Goal: Navigation & Orientation: Find specific page/section

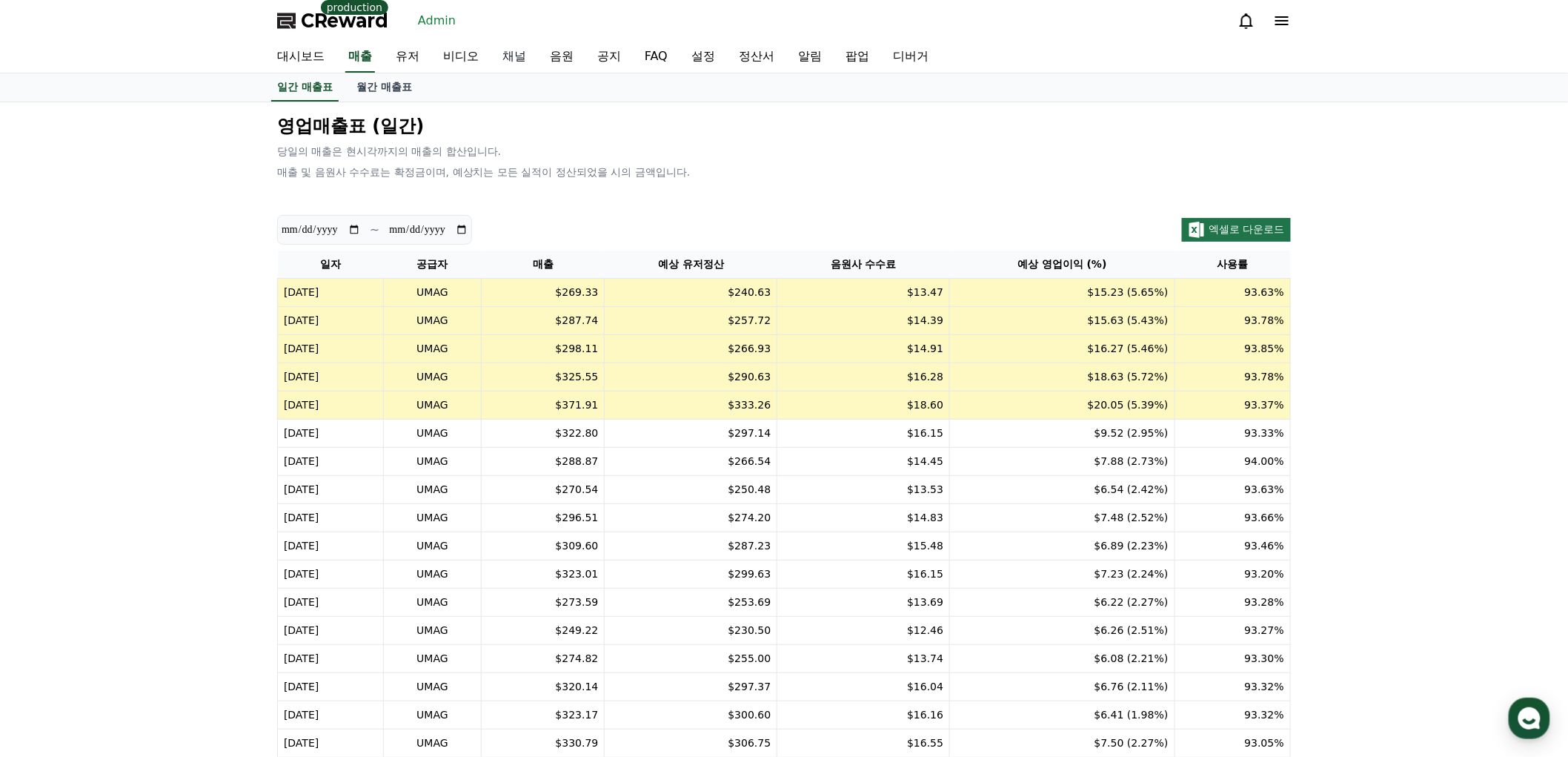
click at [523, 60] on link "채널" at bounding box center [514, 57] width 48 height 31
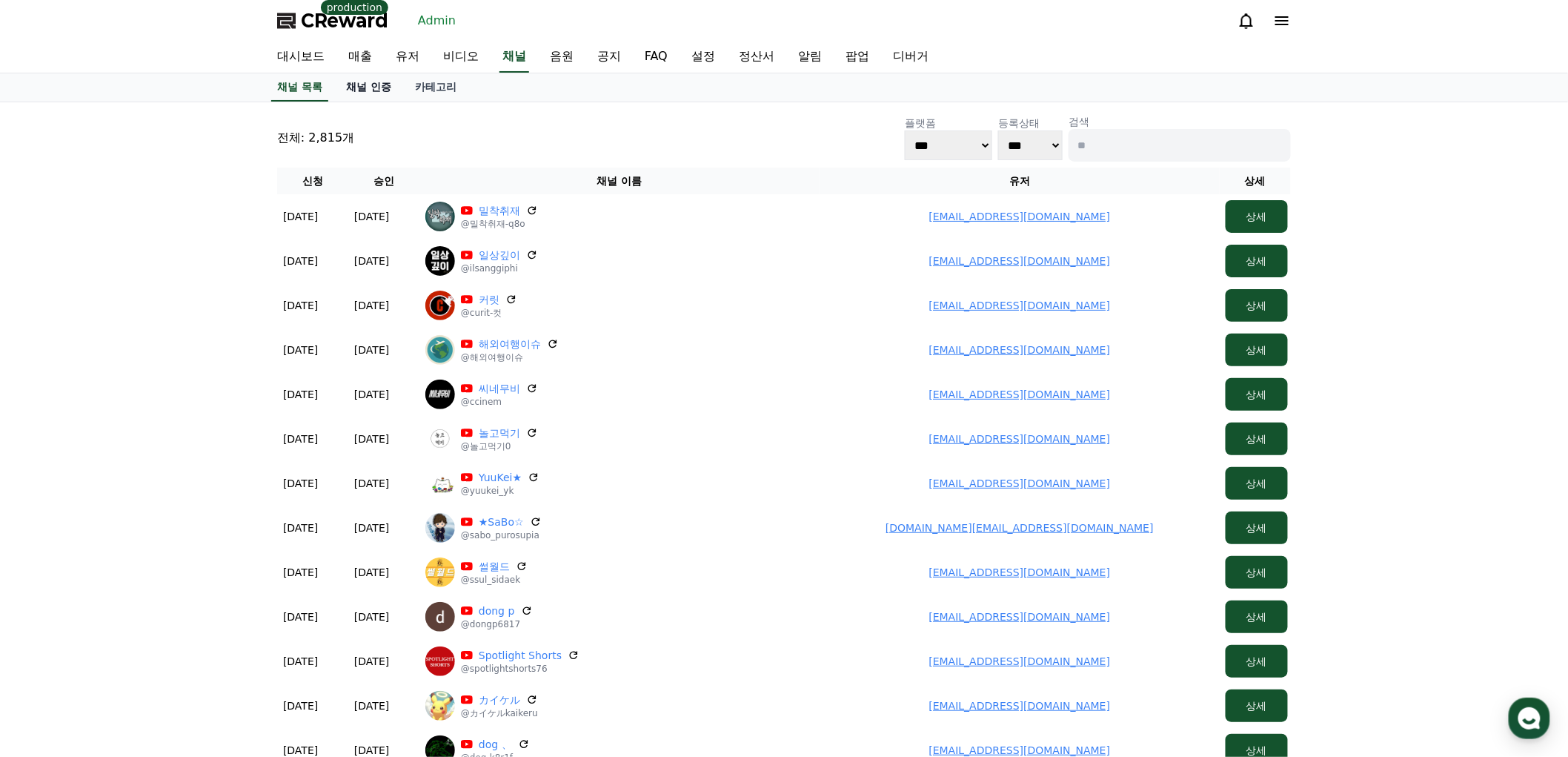
click at [374, 82] on link "채널 인증" at bounding box center [368, 87] width 69 height 28
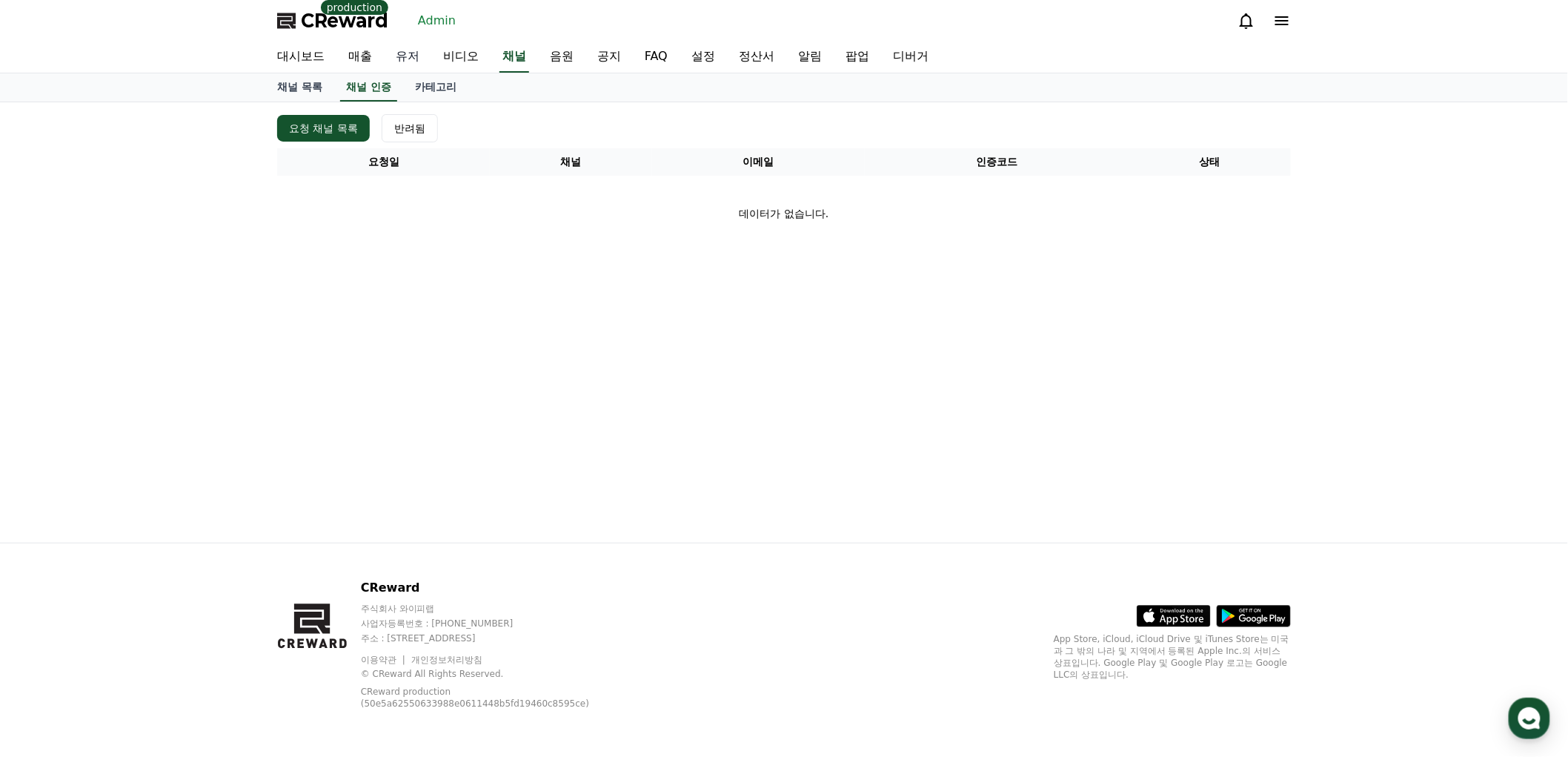
click at [409, 60] on link "유저" at bounding box center [408, 57] width 48 height 31
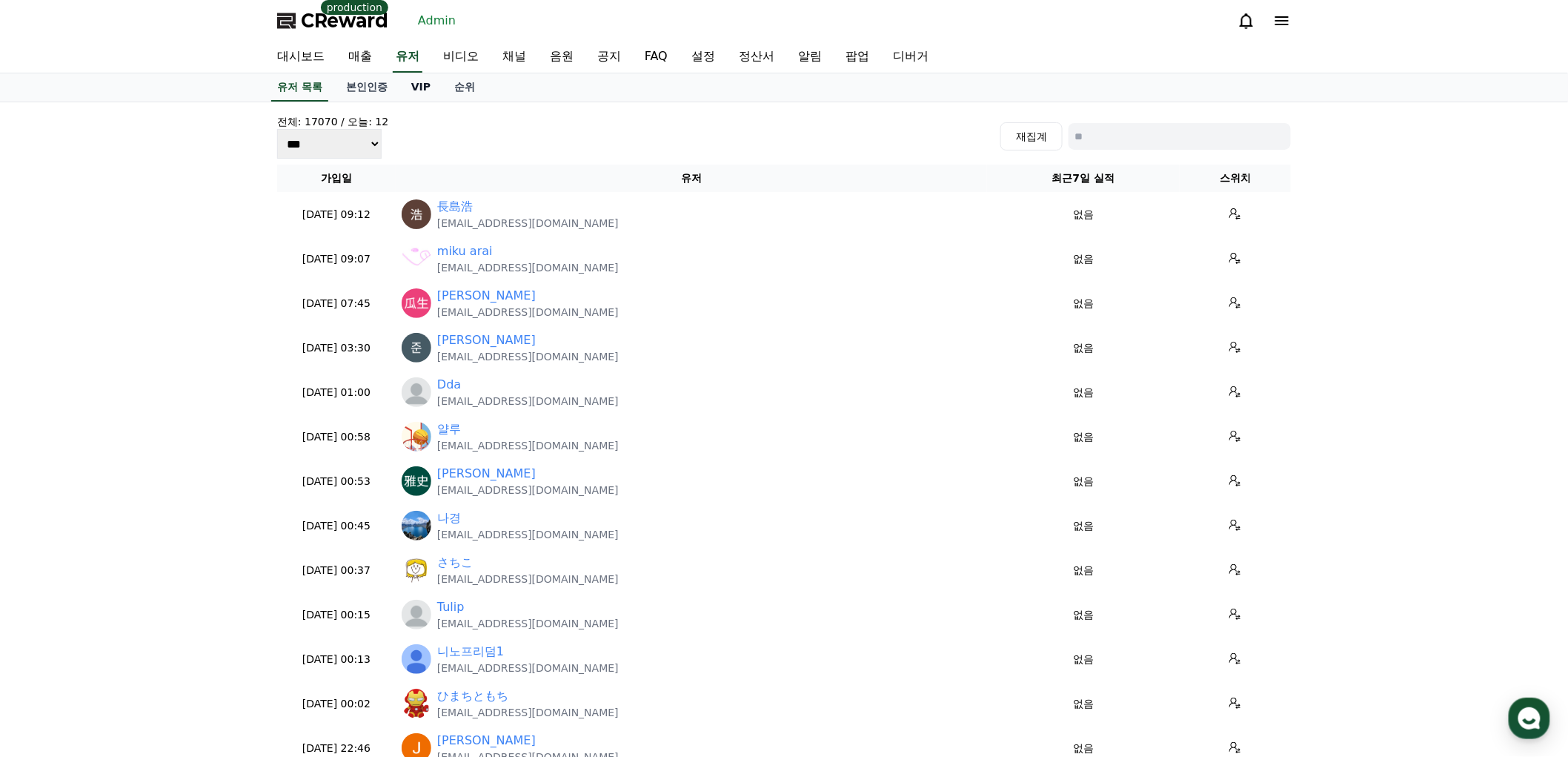
click at [425, 87] on link "VIP" at bounding box center [421, 87] width 43 height 28
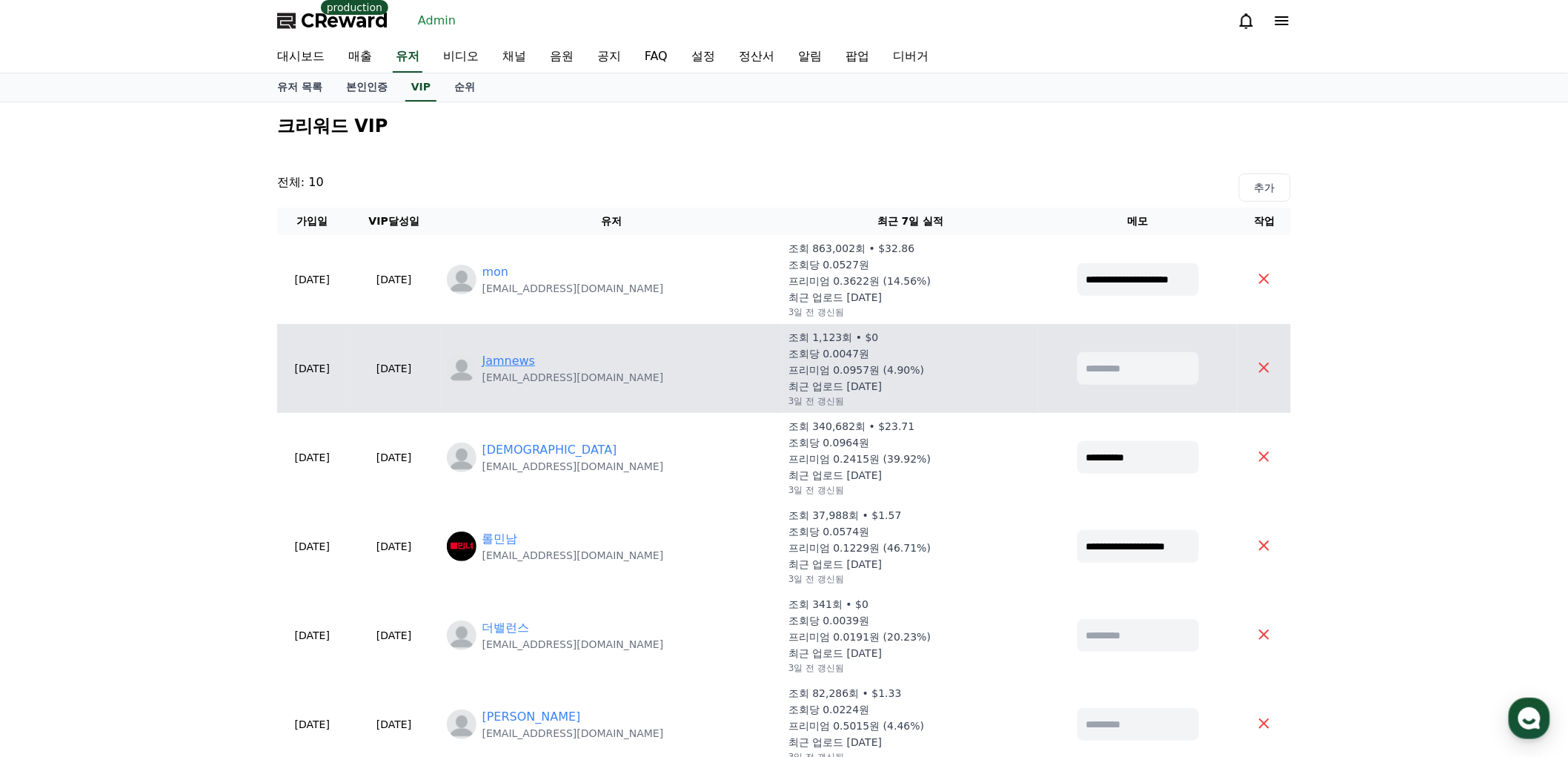
click at [536, 360] on link "Jamnews" at bounding box center [509, 360] width 53 height 17
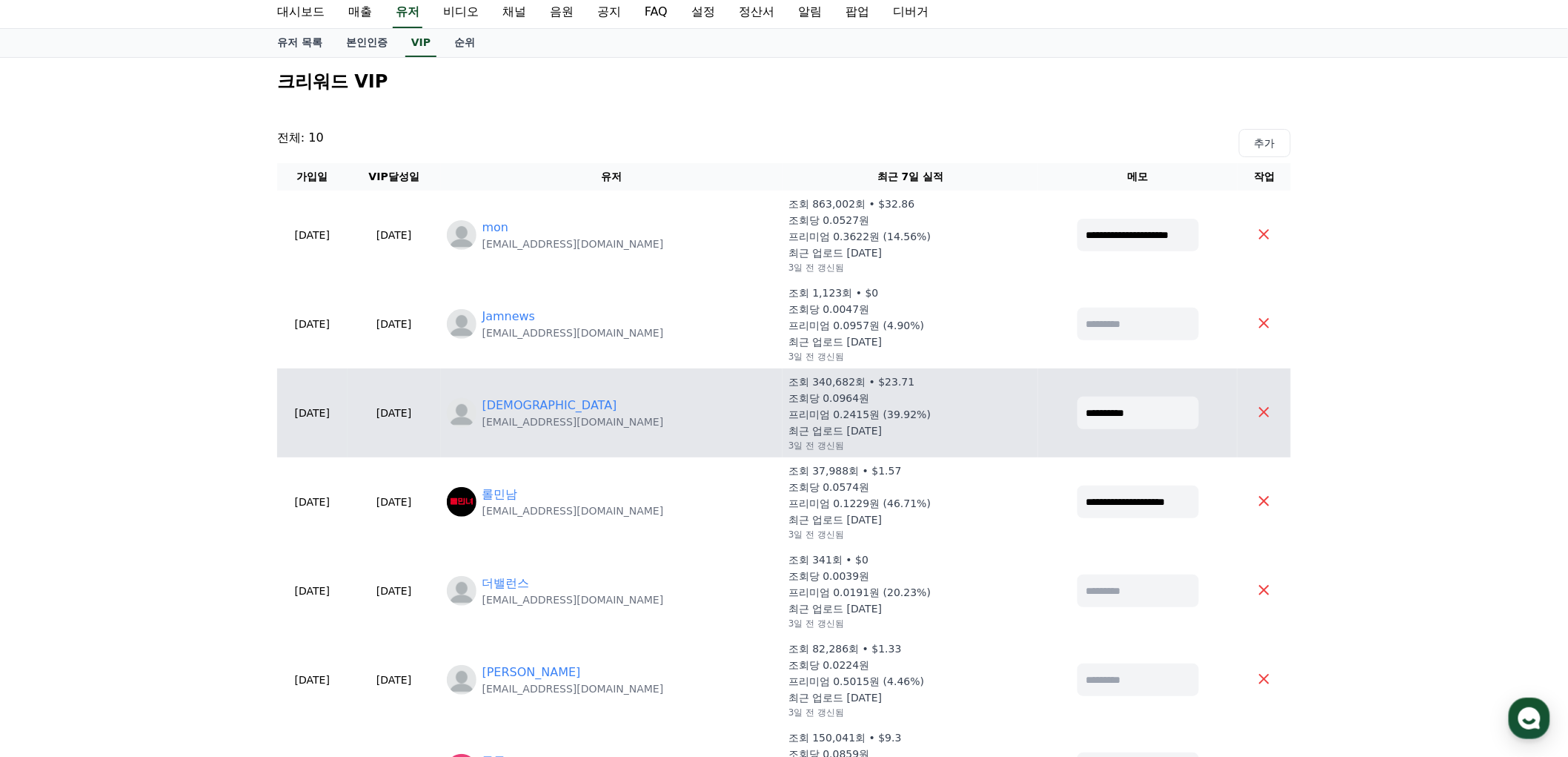
scroll to position [82, 0]
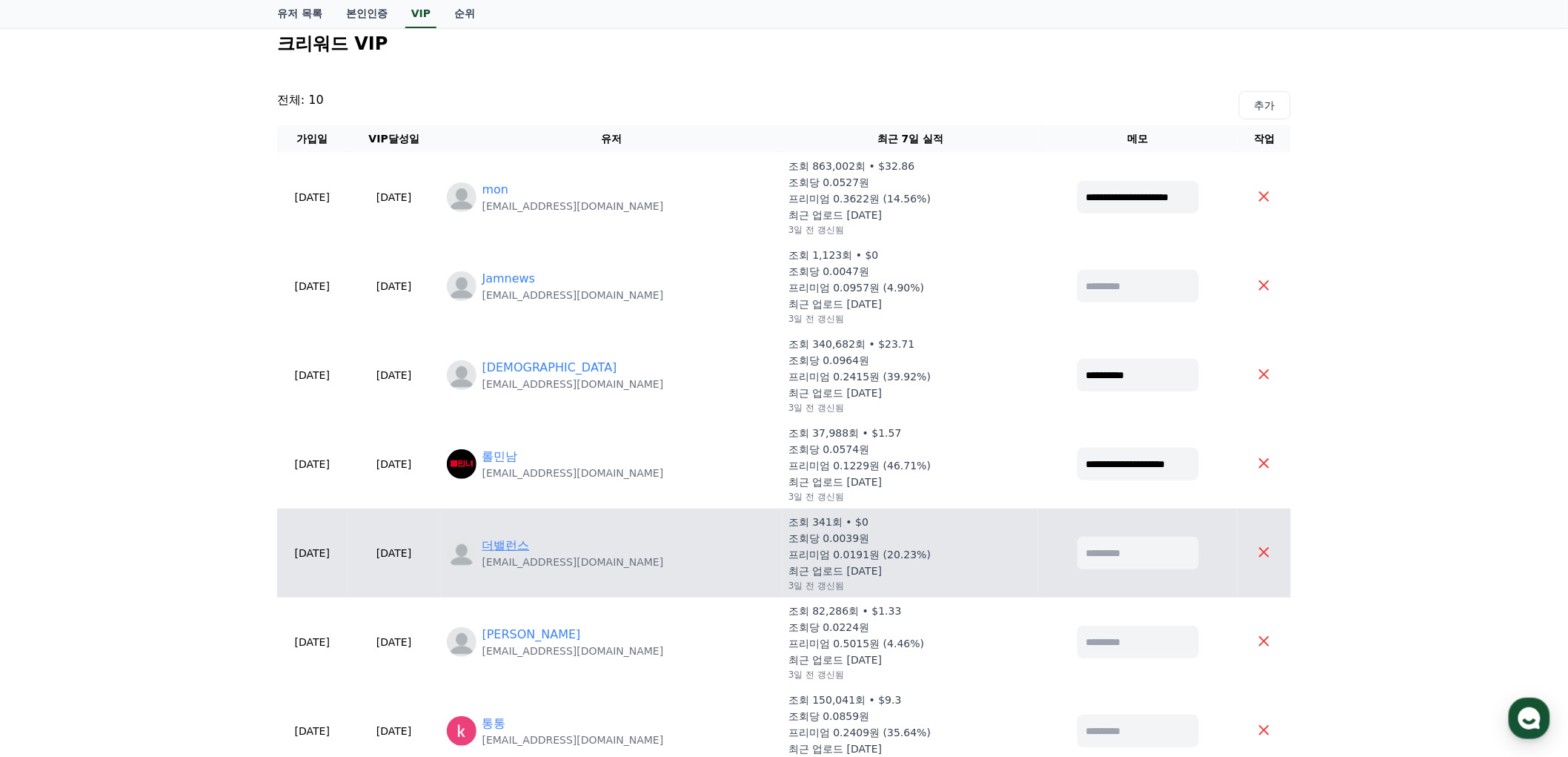
click at [530, 542] on link "더밸런스" at bounding box center [506, 544] width 48 height 17
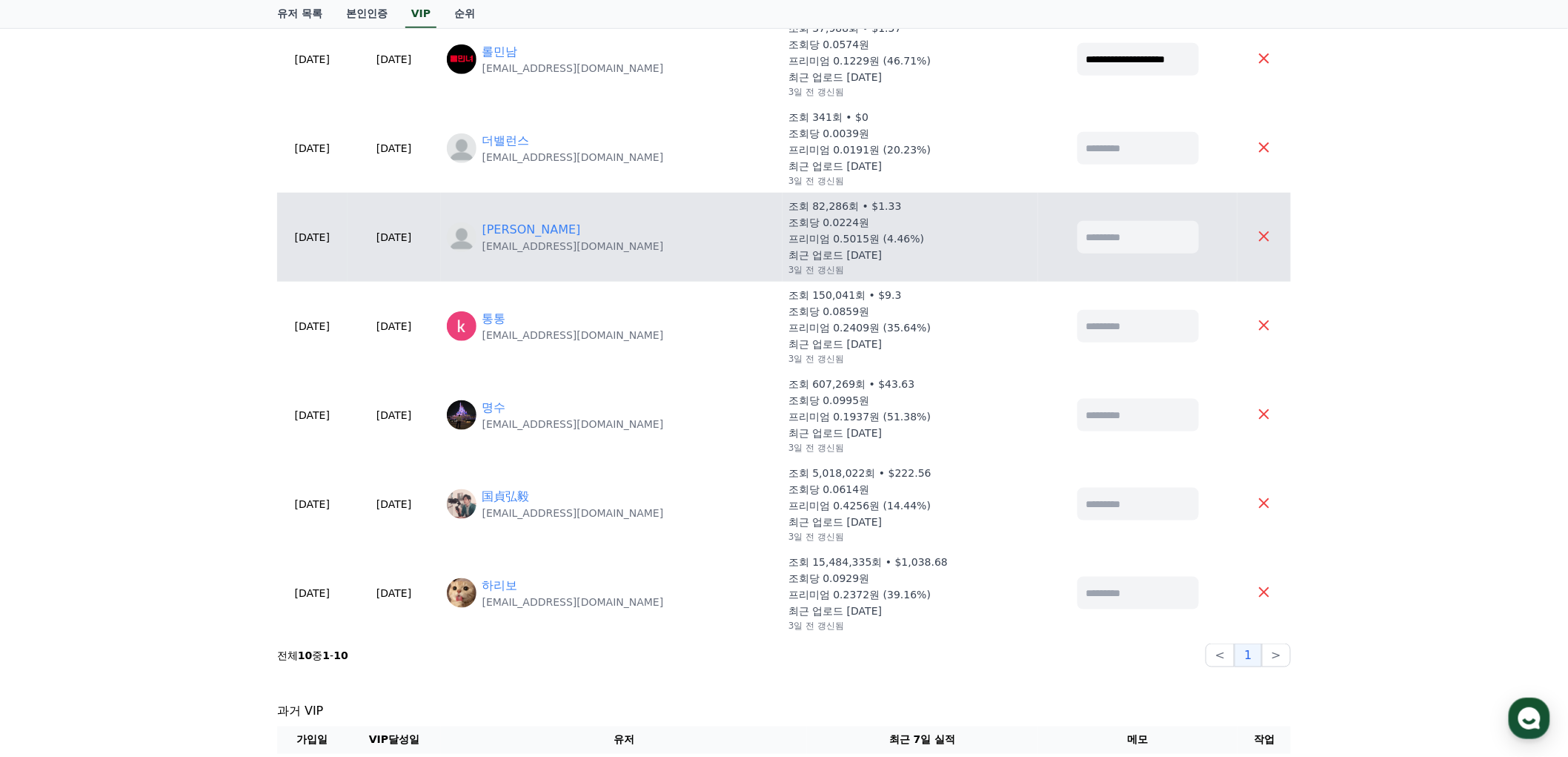
scroll to position [494, 0]
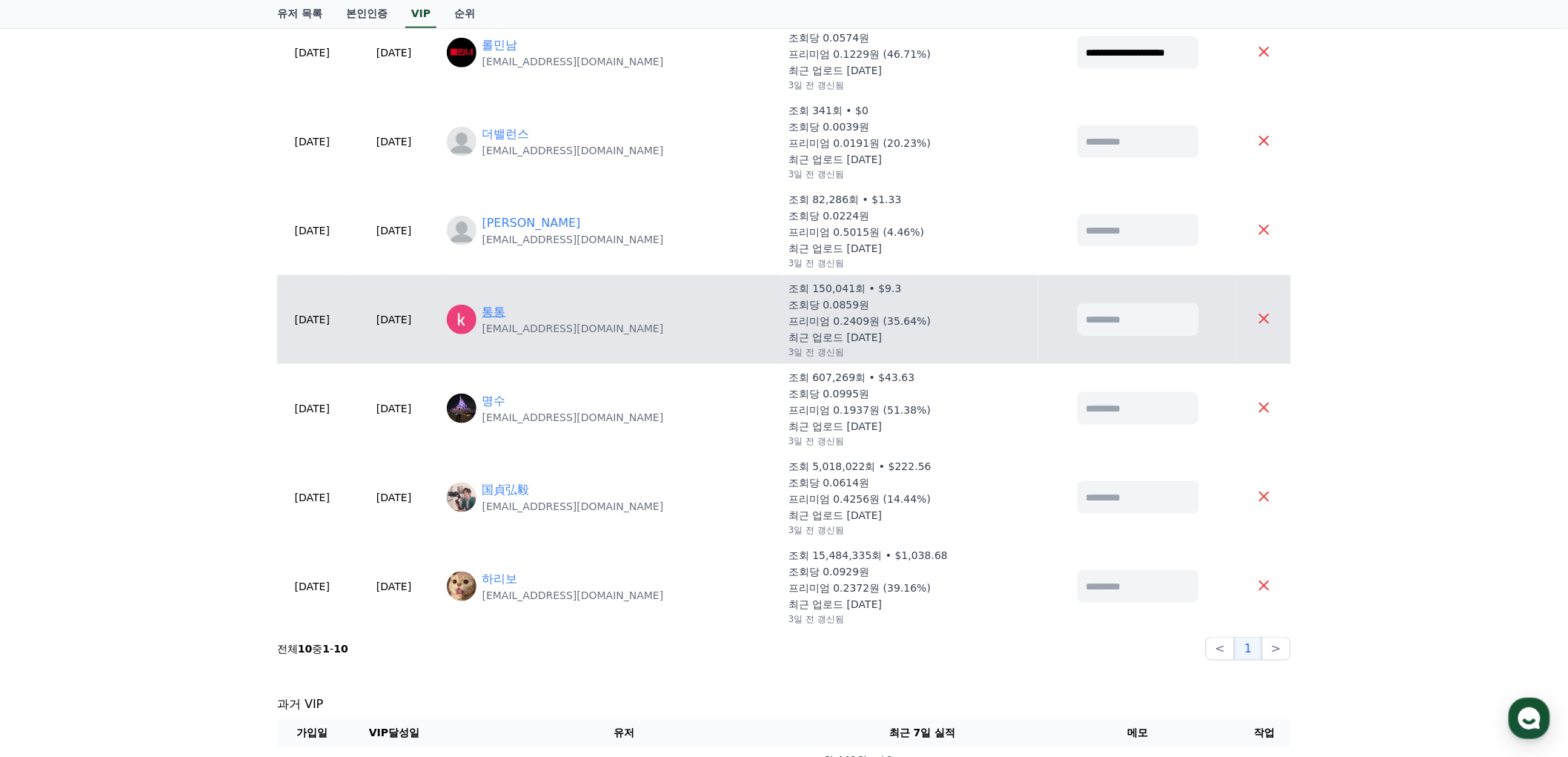
click at [506, 304] on link "통통" at bounding box center [494, 312] width 24 height 17
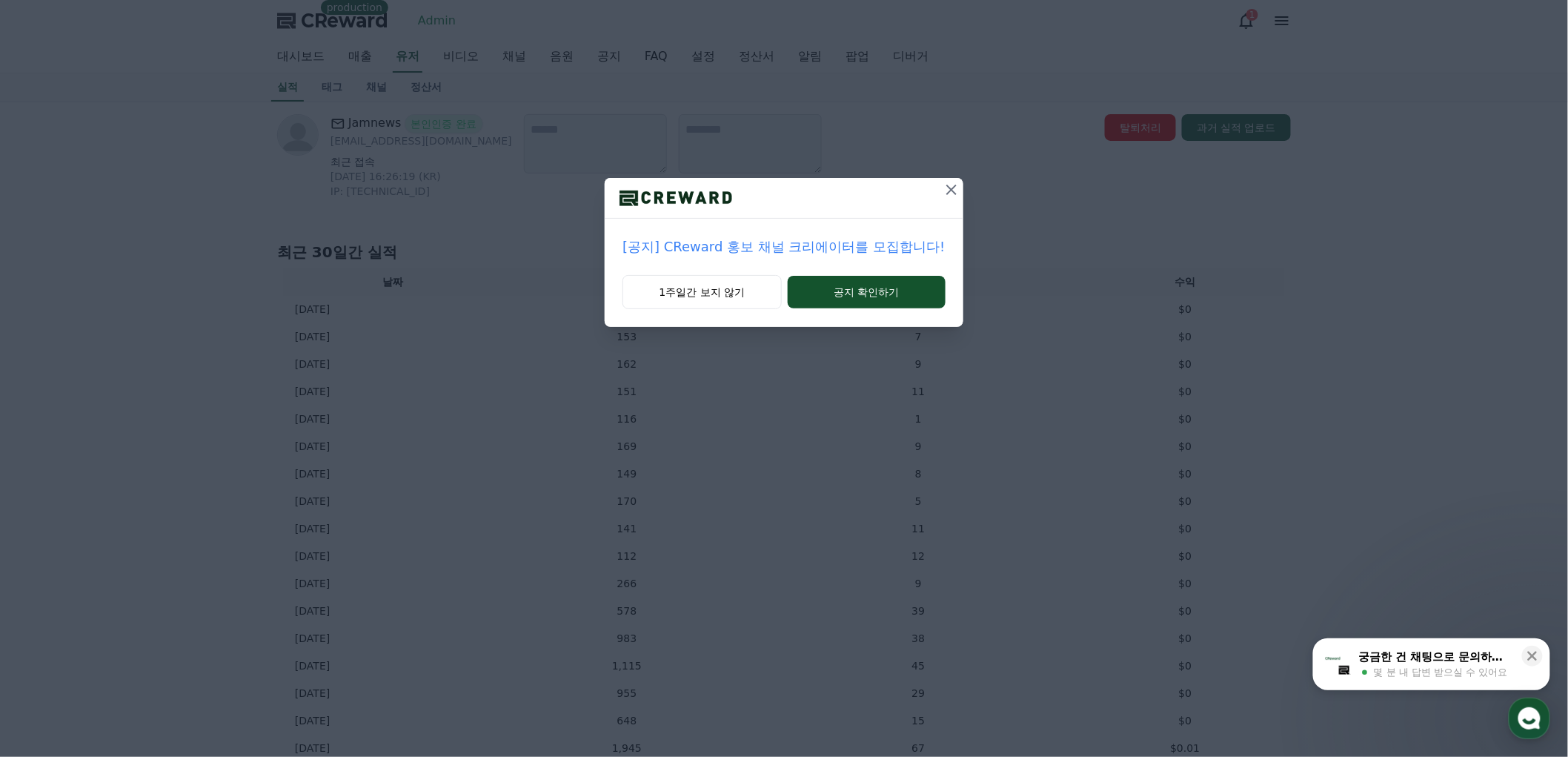
click at [943, 195] on icon at bounding box center [951, 189] width 17 height 17
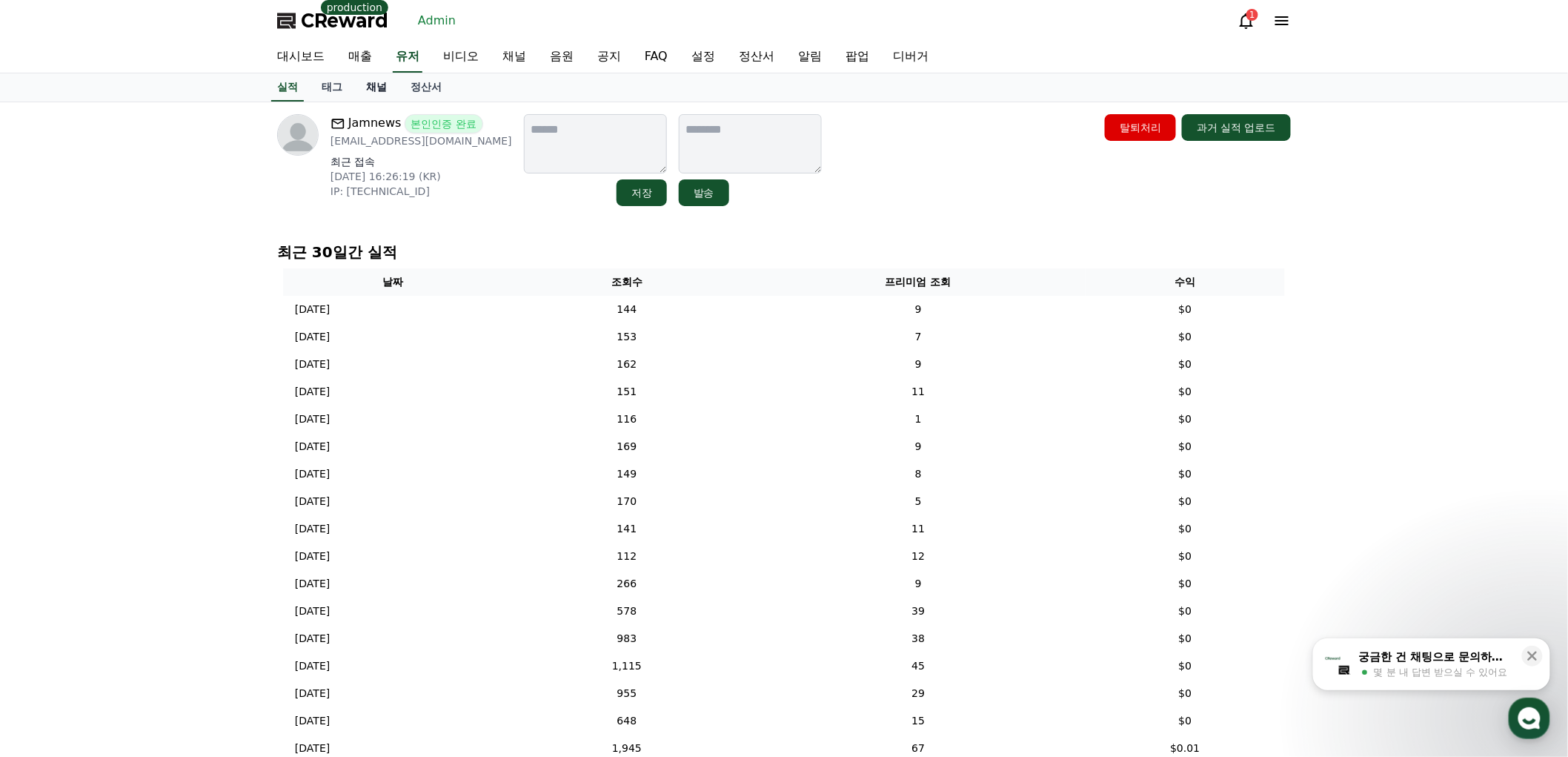
click at [389, 90] on link "채널" at bounding box center [377, 87] width 45 height 28
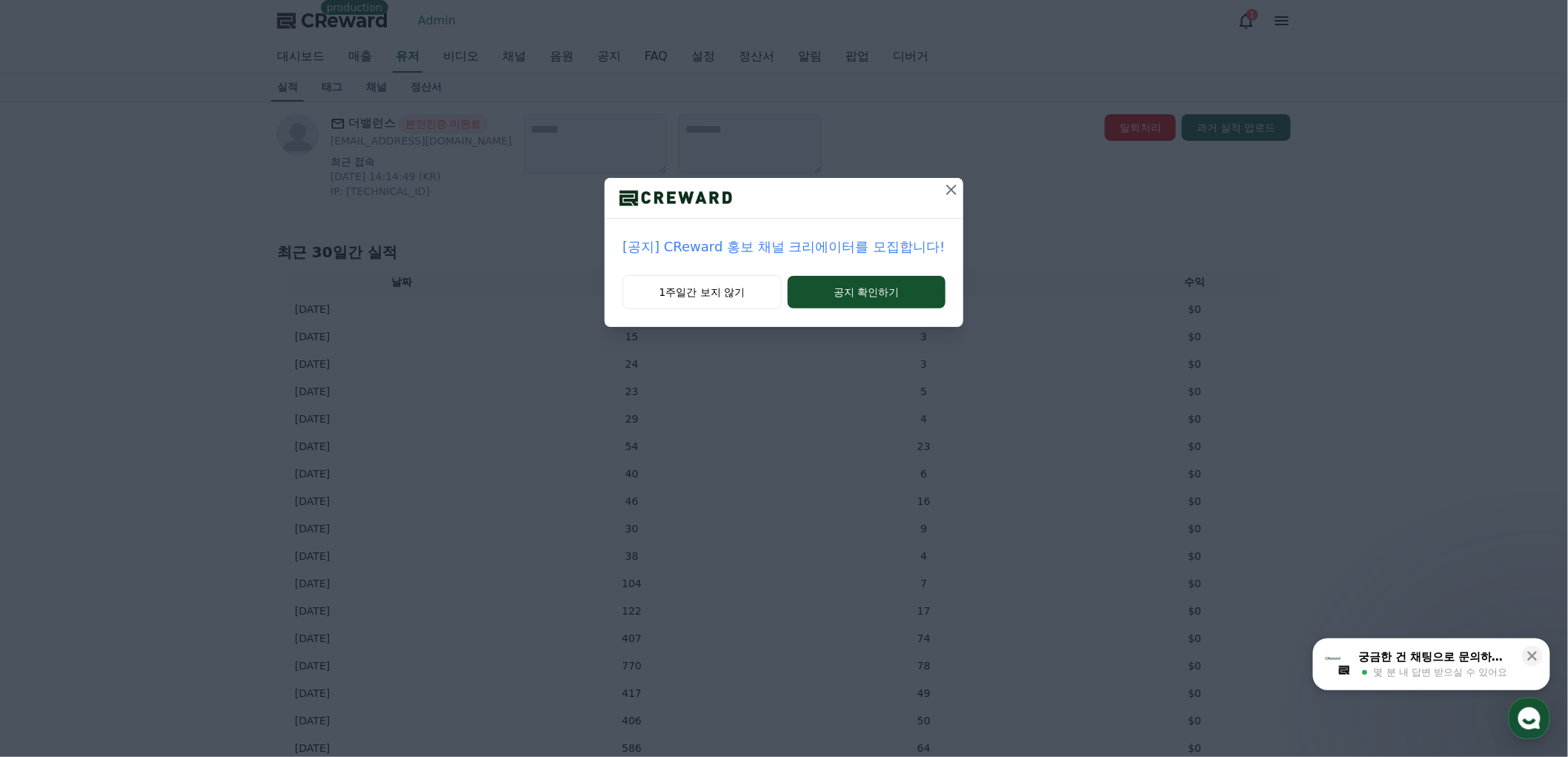
click at [954, 184] on icon at bounding box center [951, 189] width 17 height 17
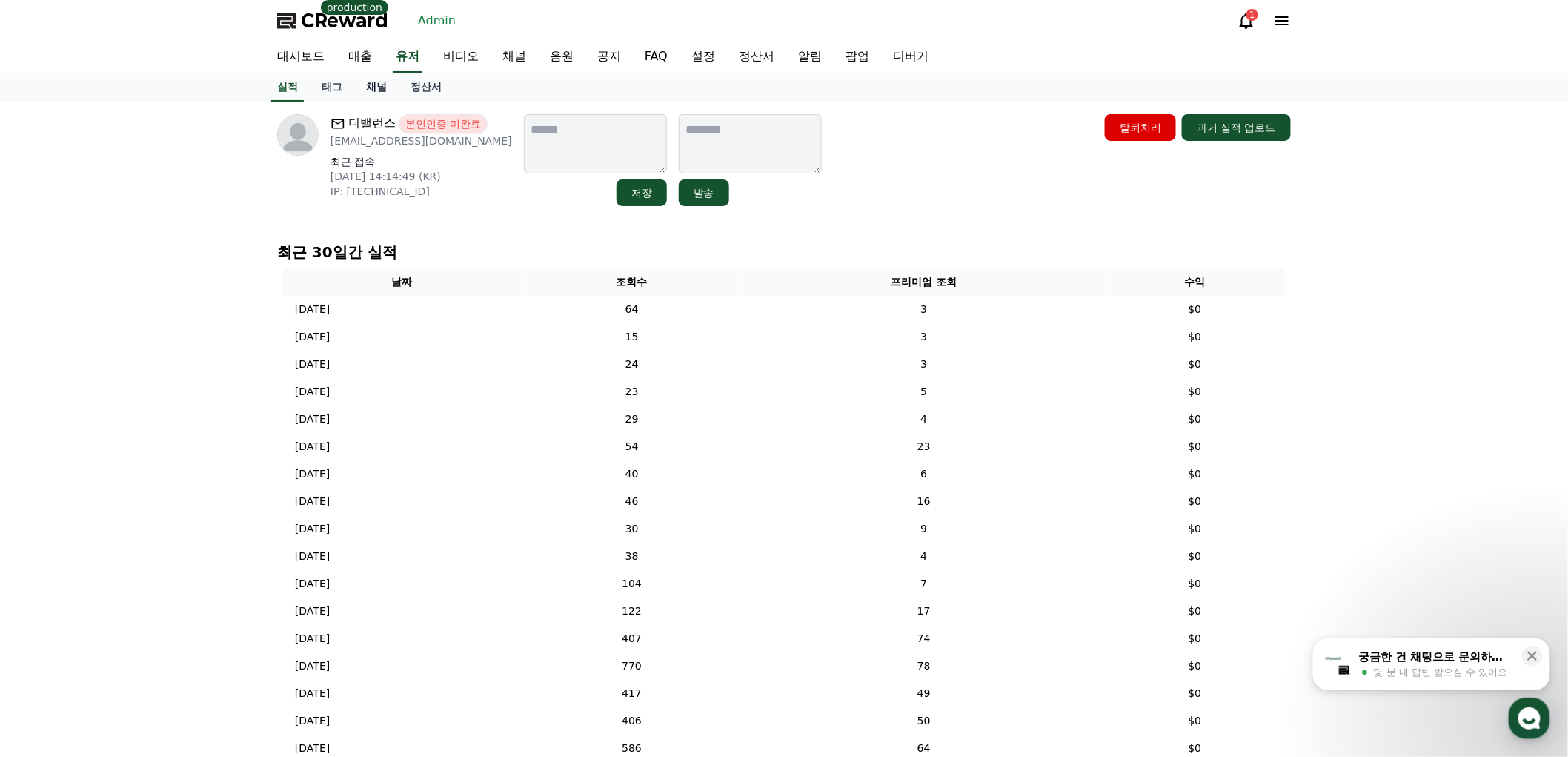
click at [385, 85] on link "채널" at bounding box center [377, 87] width 45 height 28
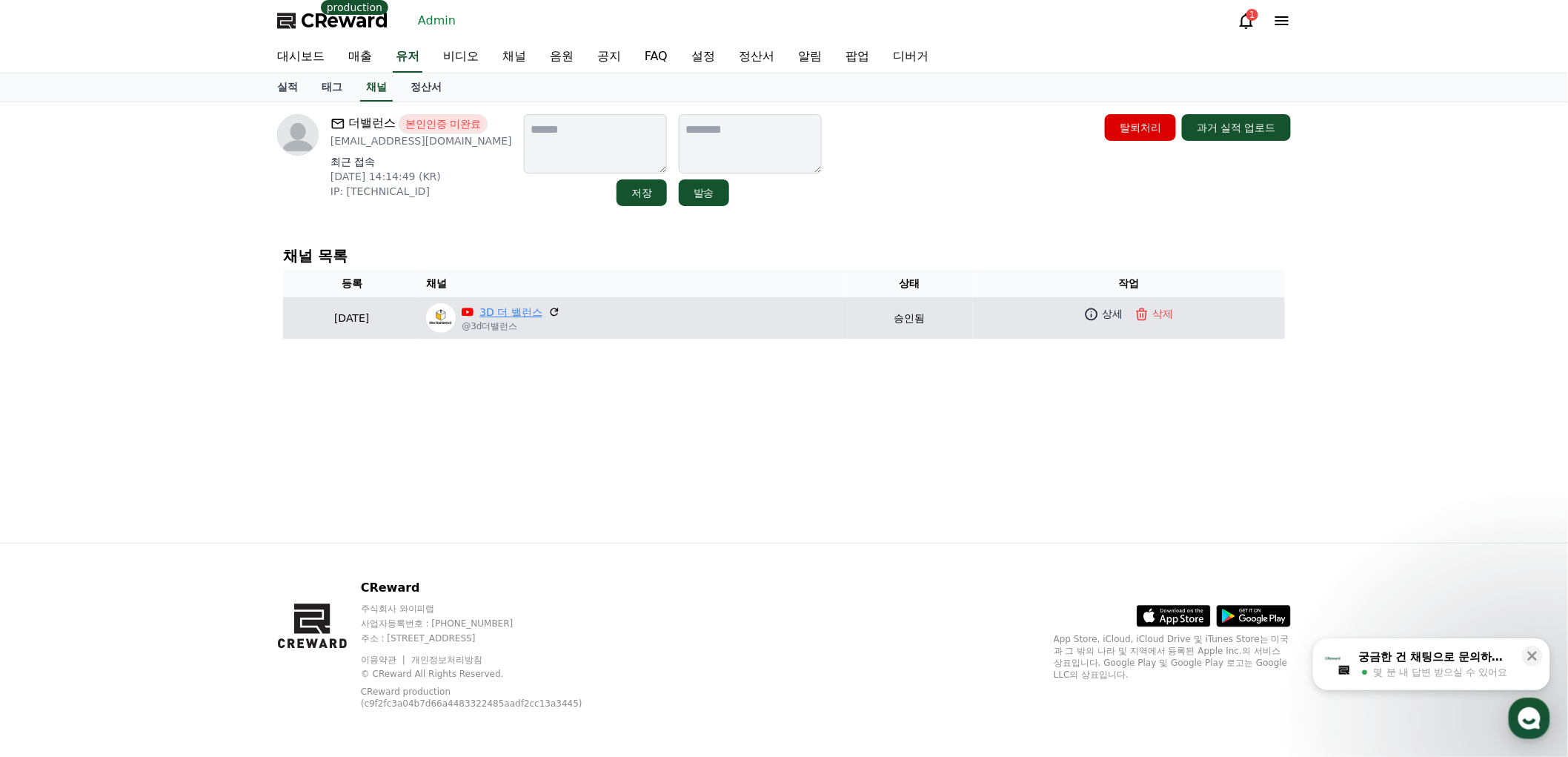
click at [543, 310] on link "3D 더 밸런스" at bounding box center [510, 312] width 63 height 16
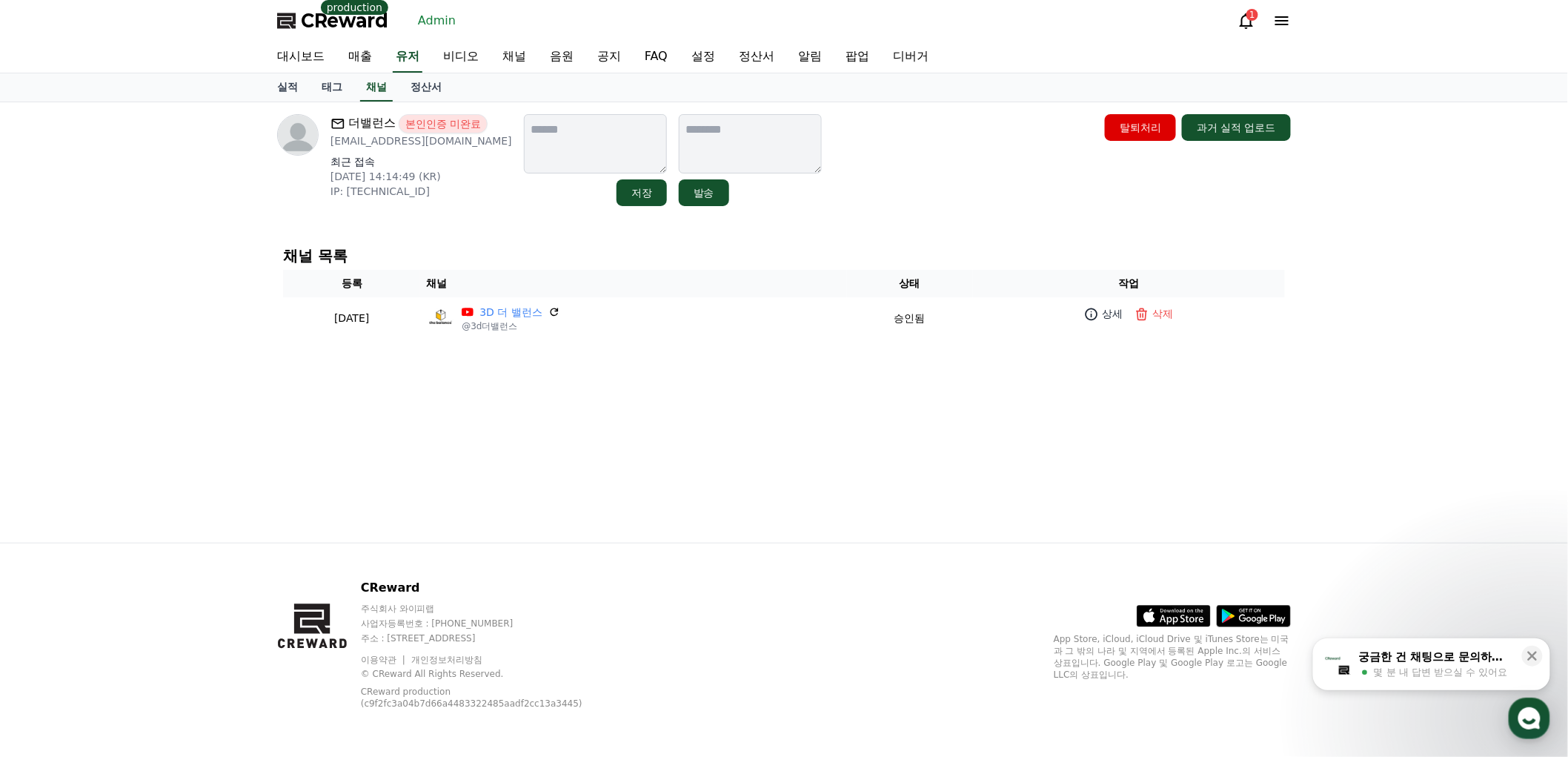
click at [834, 213] on div "더밸런스 본인인증 미완료 tjwnsgus11@naver.com 최근 접속 2025-07-18 14:14:49 (KR) IP: 175.194.1…" at bounding box center [784, 323] width 1037 height 440
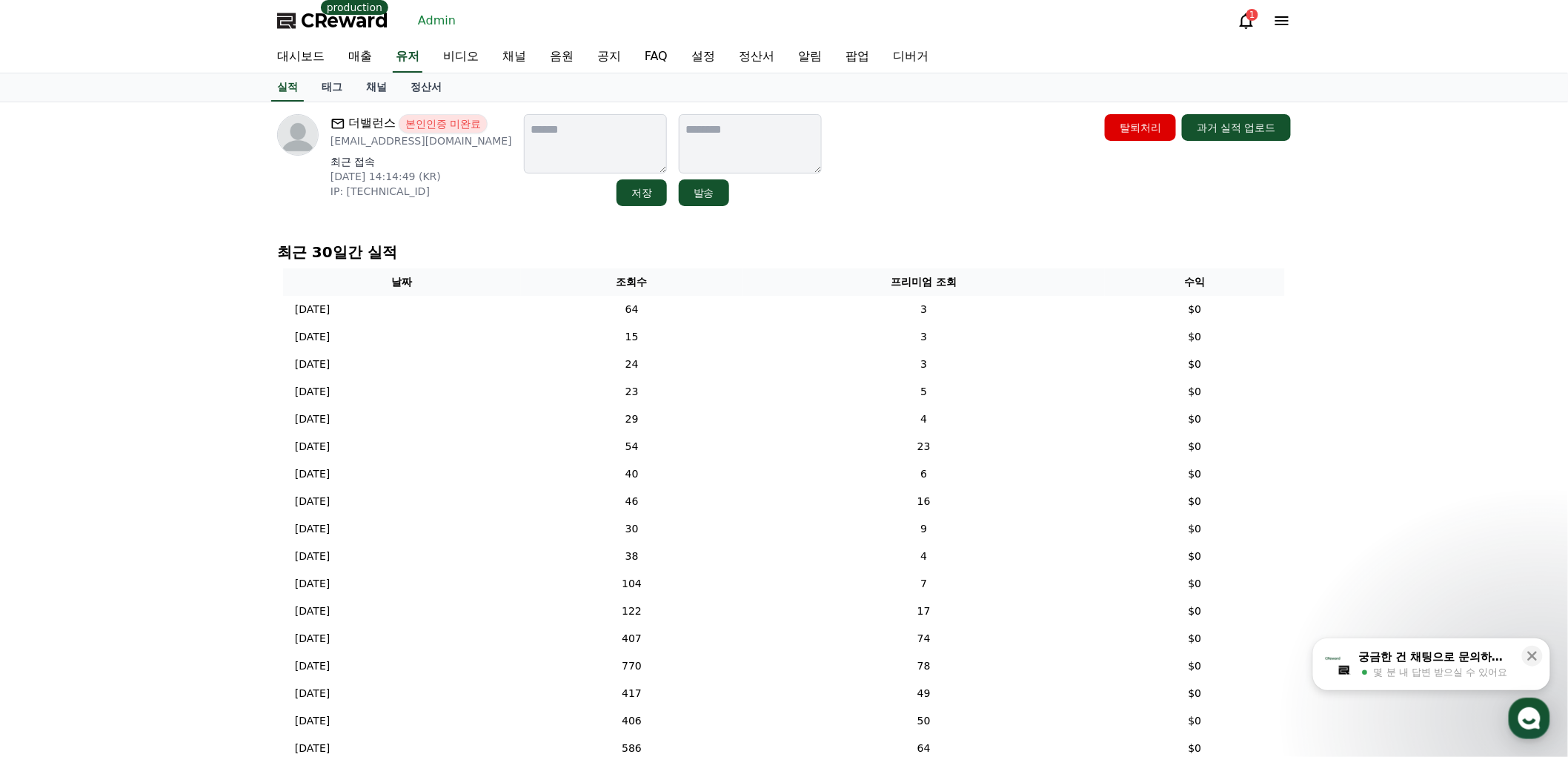
drag, startPoint x: 834, startPoint y: 213, endPoint x: 833, endPoint y: 225, distance: 12.0
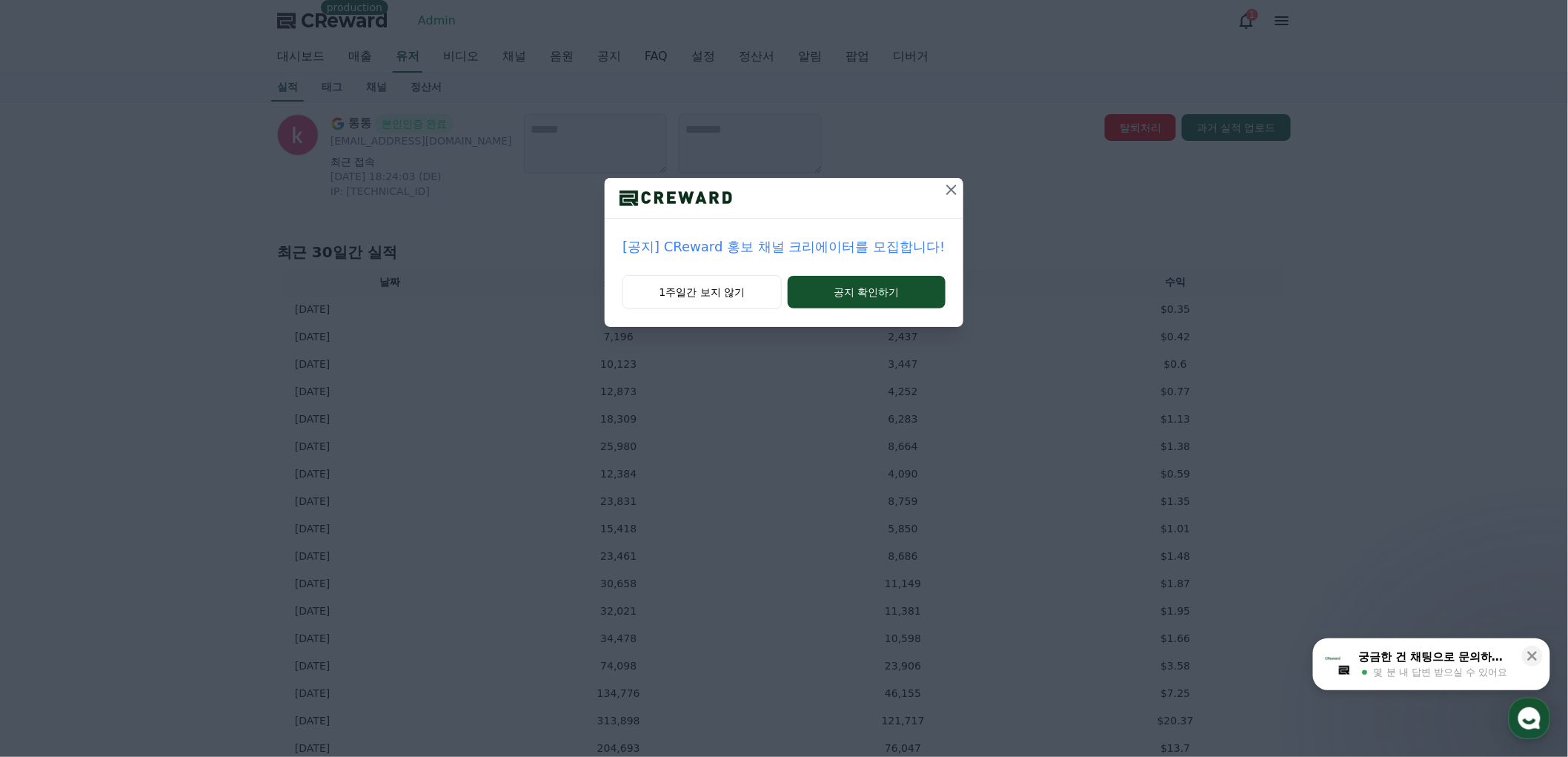
click at [943, 187] on icon at bounding box center [951, 189] width 17 height 17
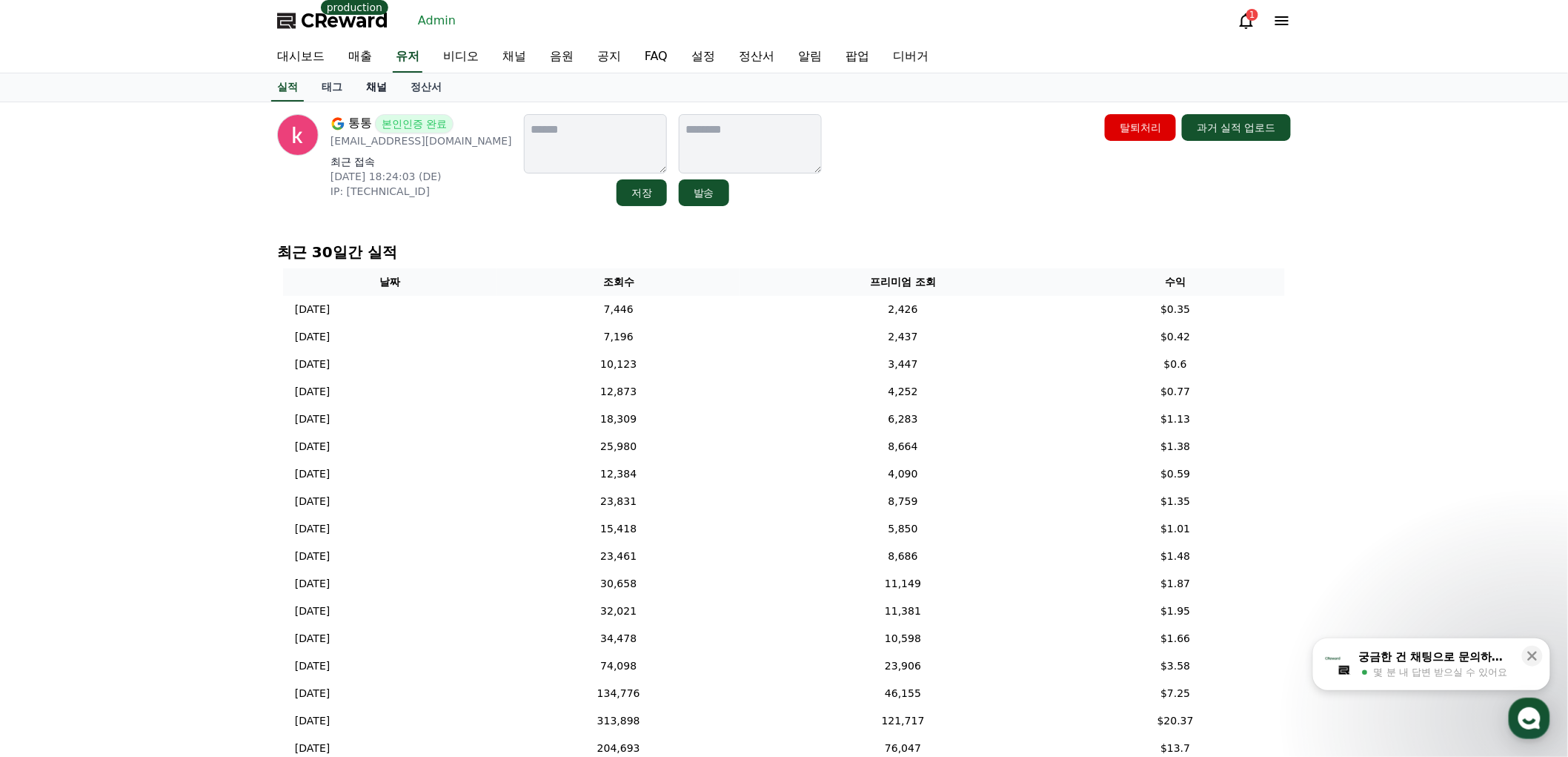
click at [377, 87] on link "채널" at bounding box center [377, 87] width 45 height 28
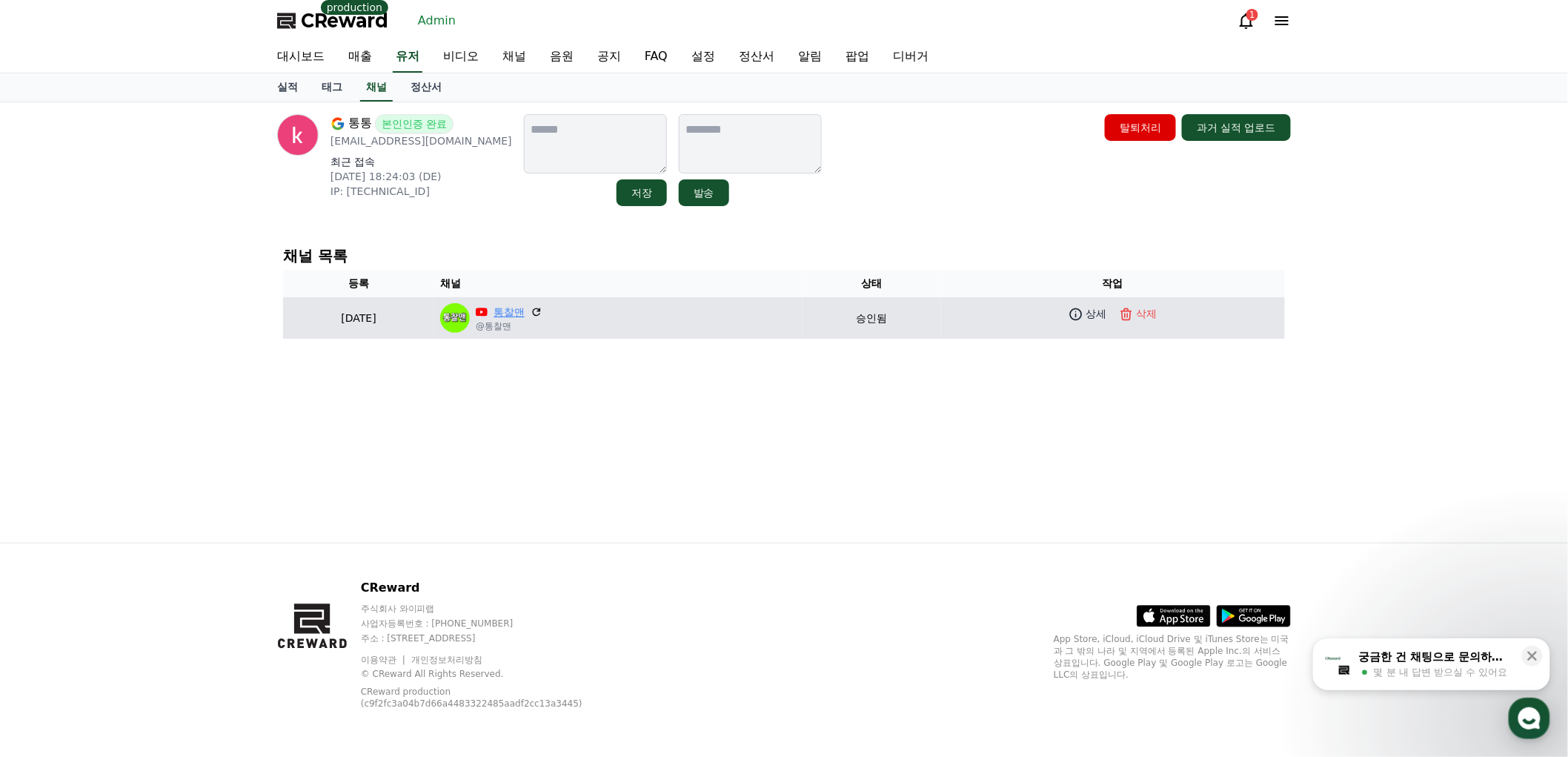
click at [524, 307] on link "통찰맨" at bounding box center [510, 312] width 31 height 16
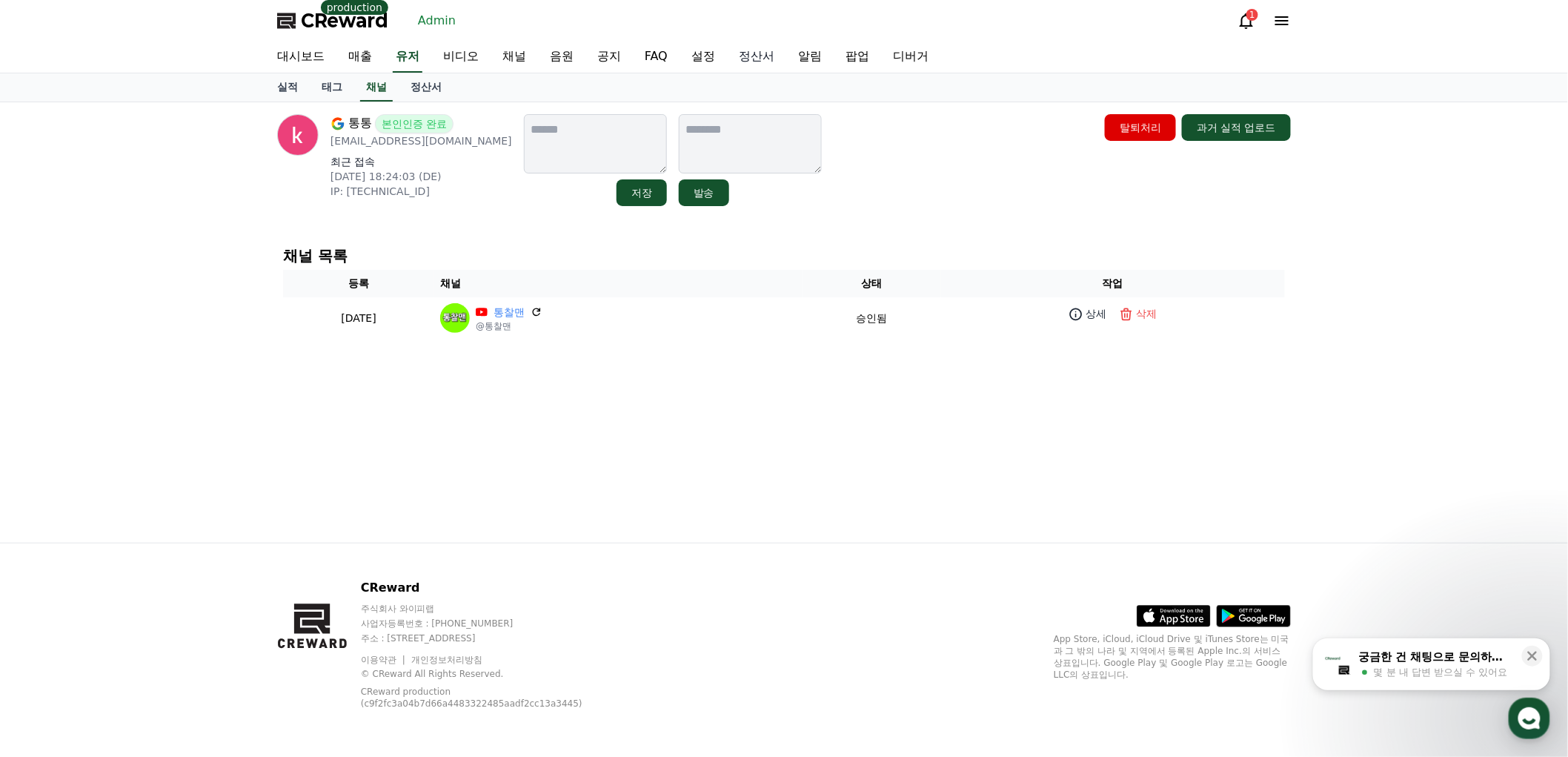
click at [749, 53] on link "정산서" at bounding box center [756, 57] width 60 height 31
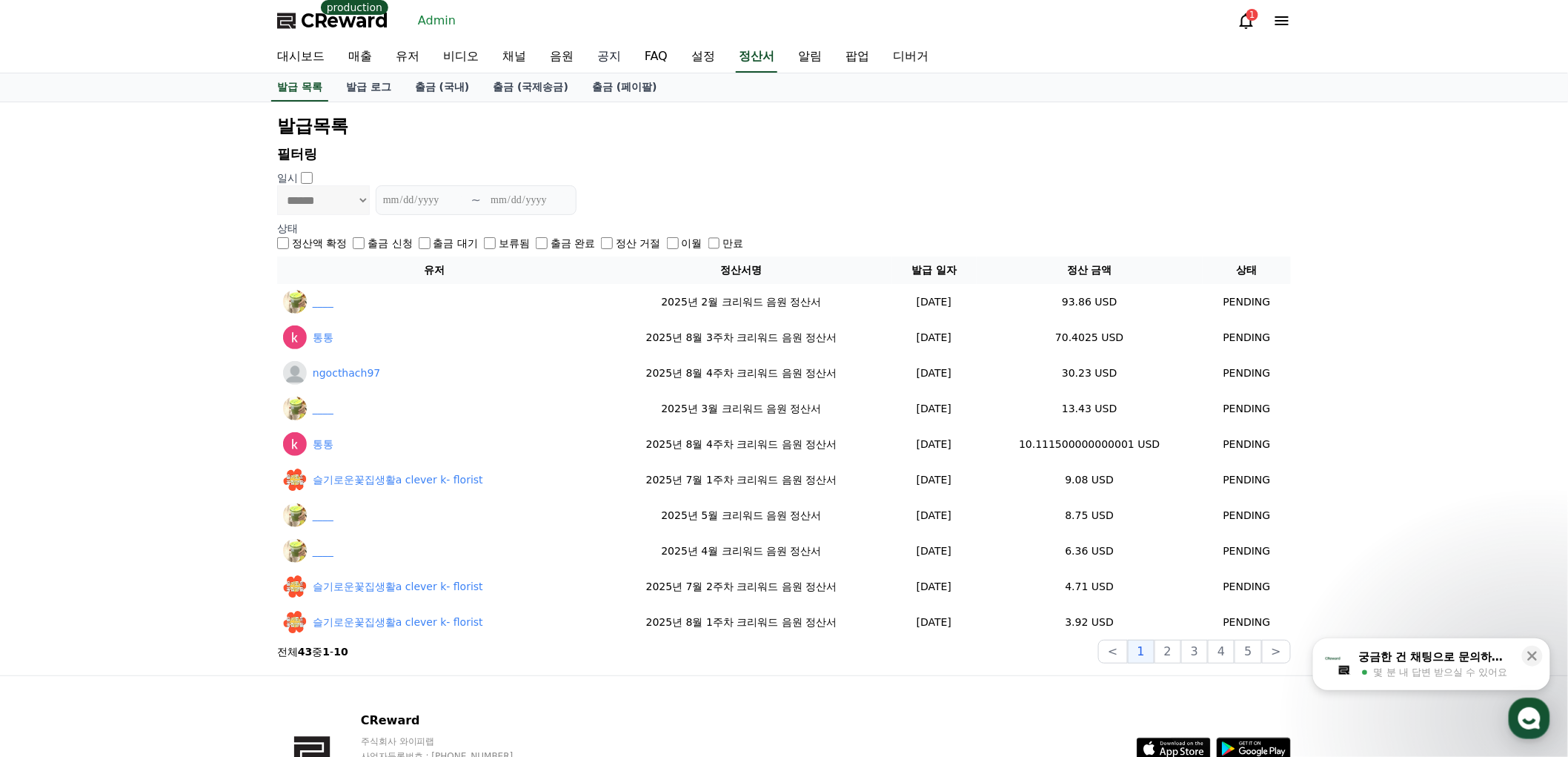
click at [604, 56] on link "공지" at bounding box center [609, 57] width 48 height 31
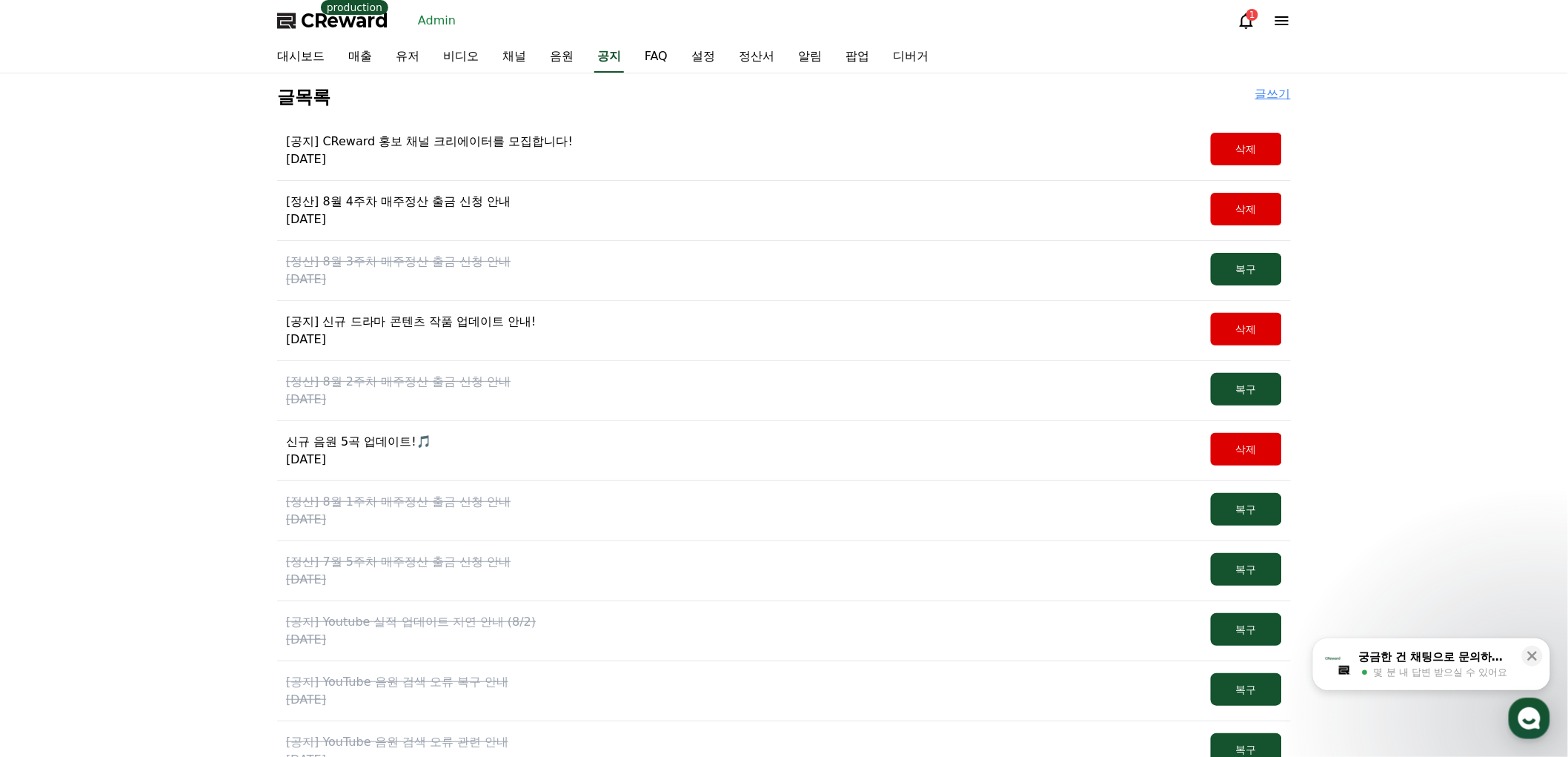
click at [468, 142] on p "[공지] CReward 홍보 채널 크리에이터를 모집합니다!" at bounding box center [429, 141] width 287 height 17
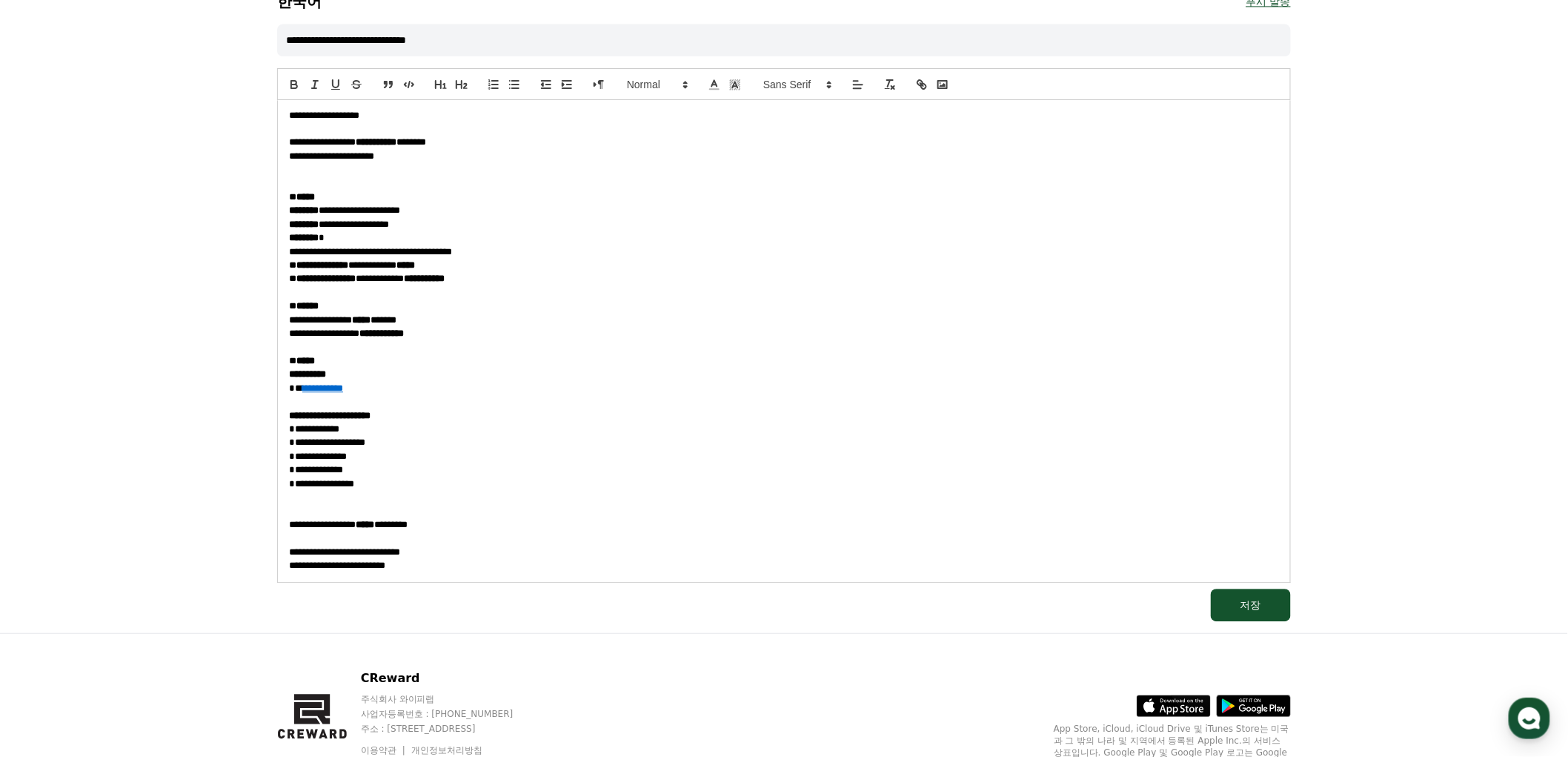
scroll to position [1399, 0]
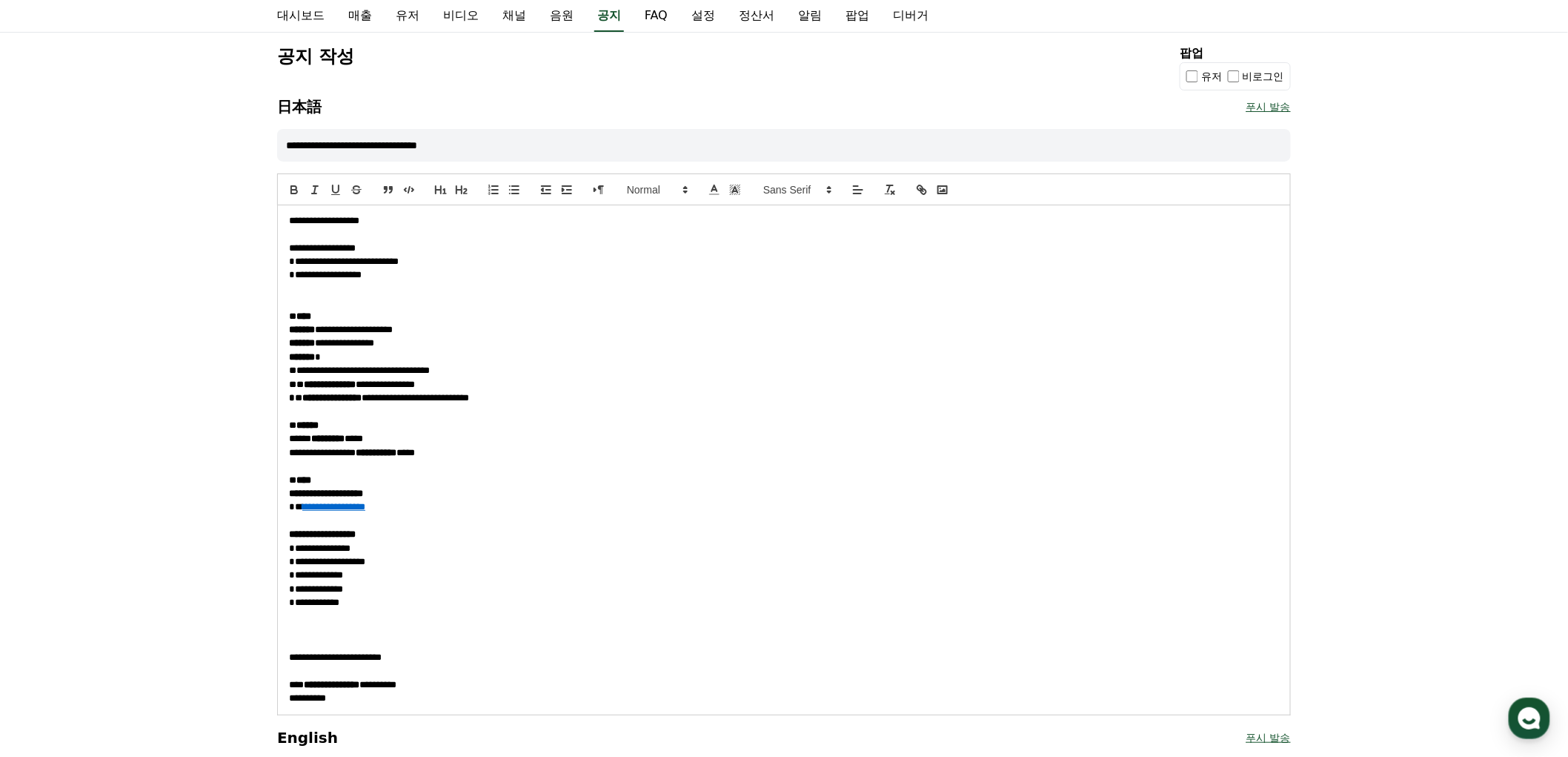
scroll to position [0, 0]
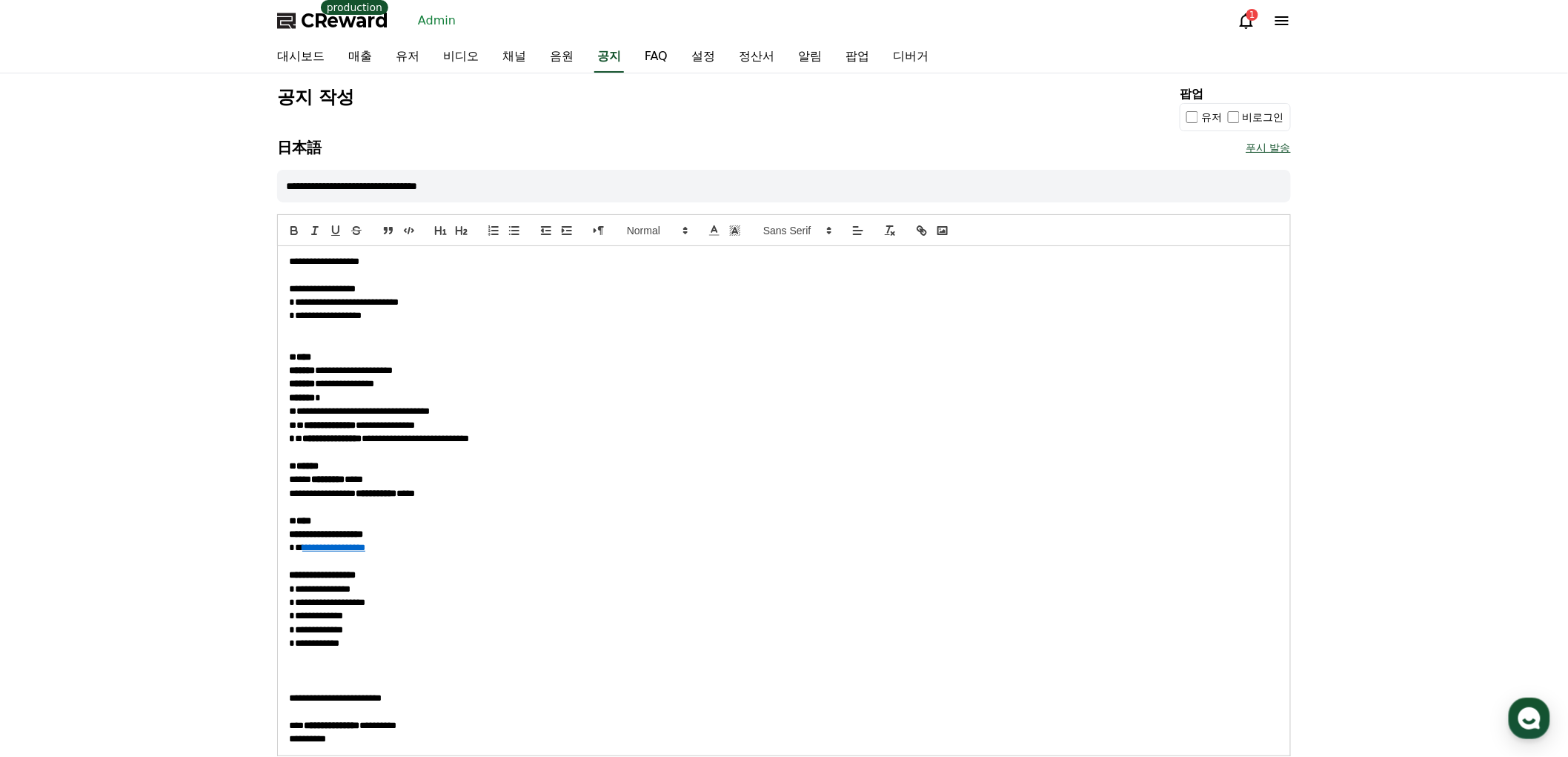
click at [327, 17] on span "CReward" at bounding box center [344, 21] width 87 height 24
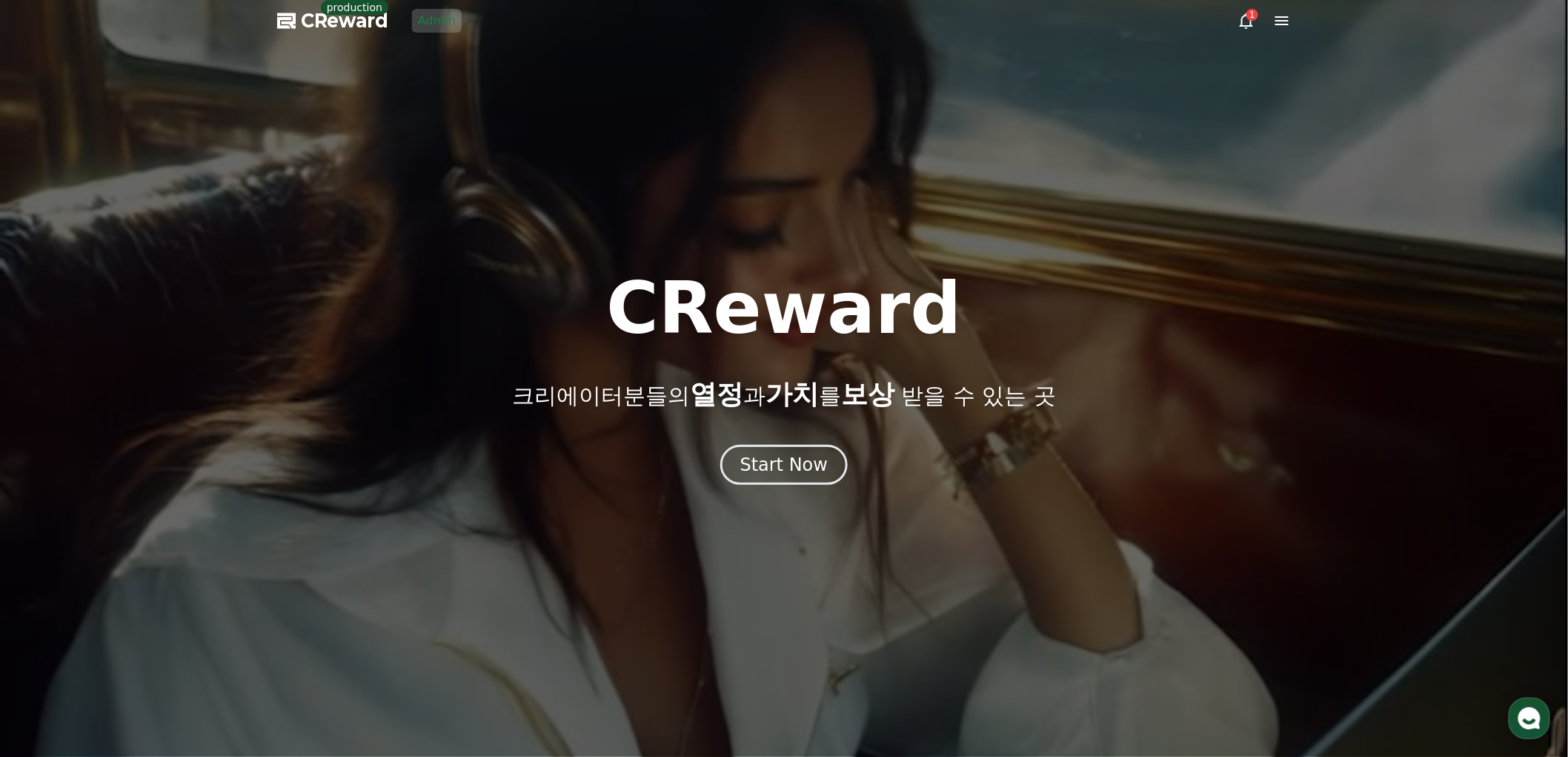
click at [432, 22] on link "Admin" at bounding box center [437, 21] width 49 height 24
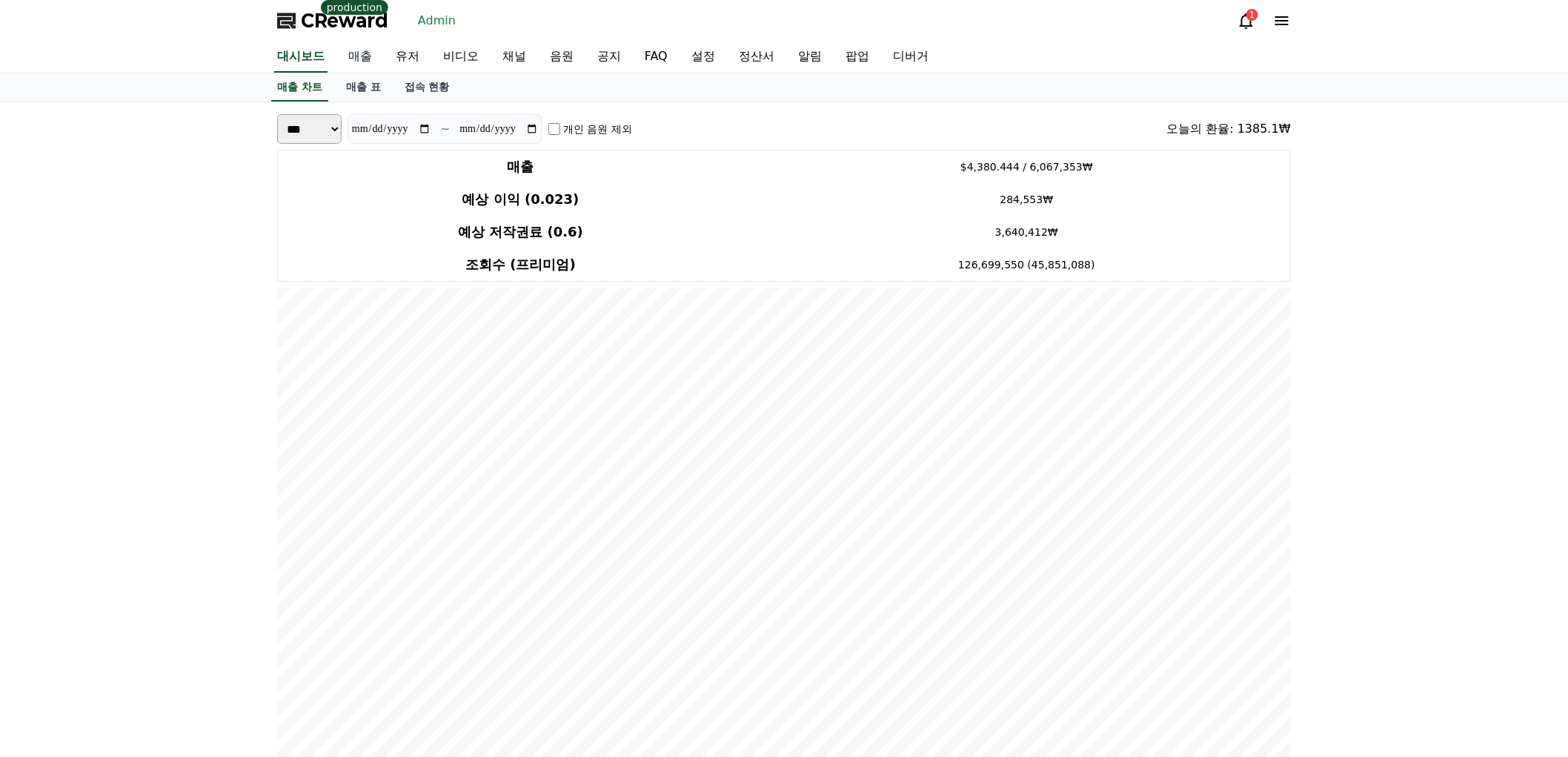
click at [369, 49] on link "매출" at bounding box center [360, 57] width 48 height 31
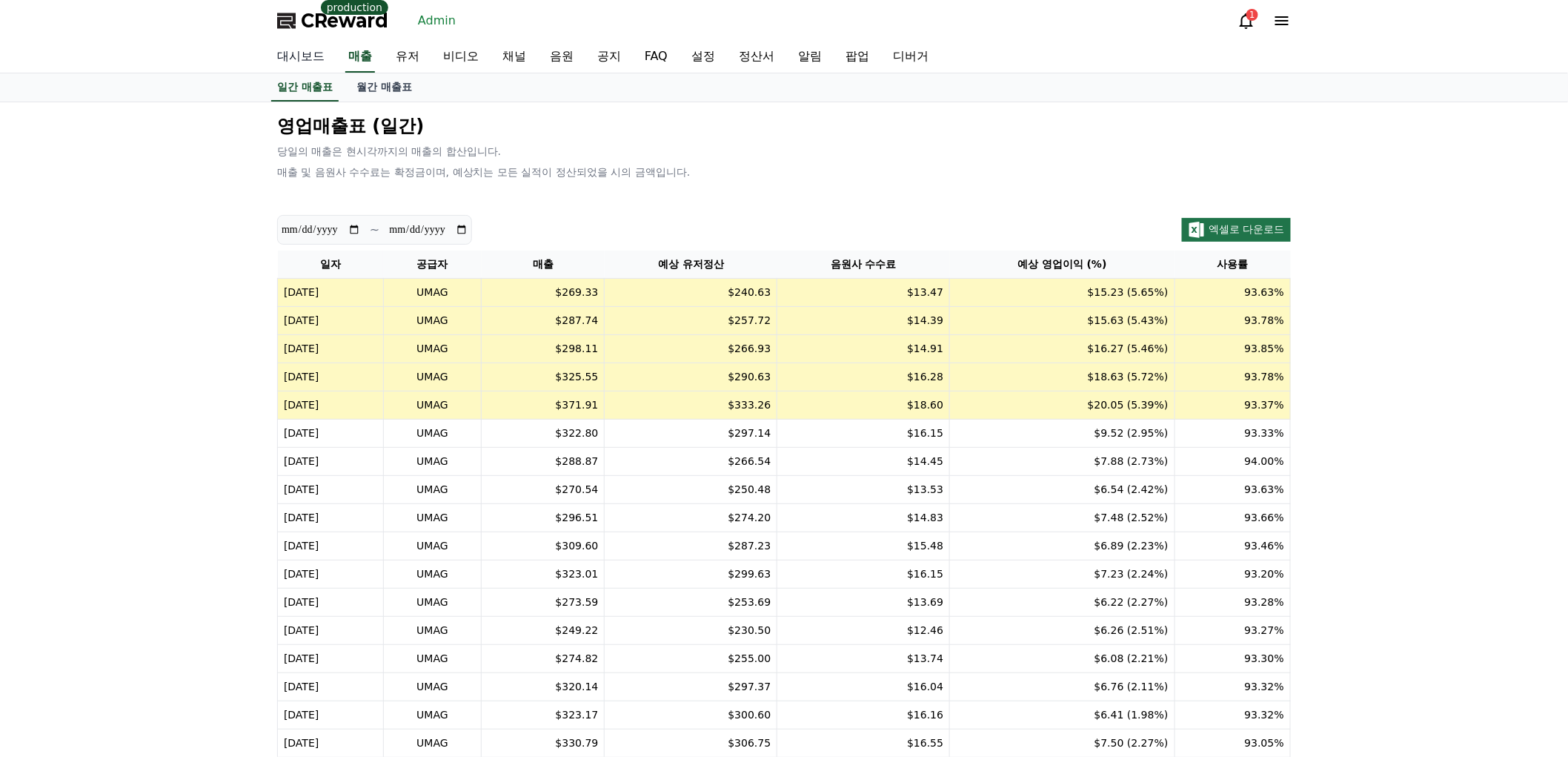
click at [312, 57] on link "대시보드" at bounding box center [301, 57] width 71 height 31
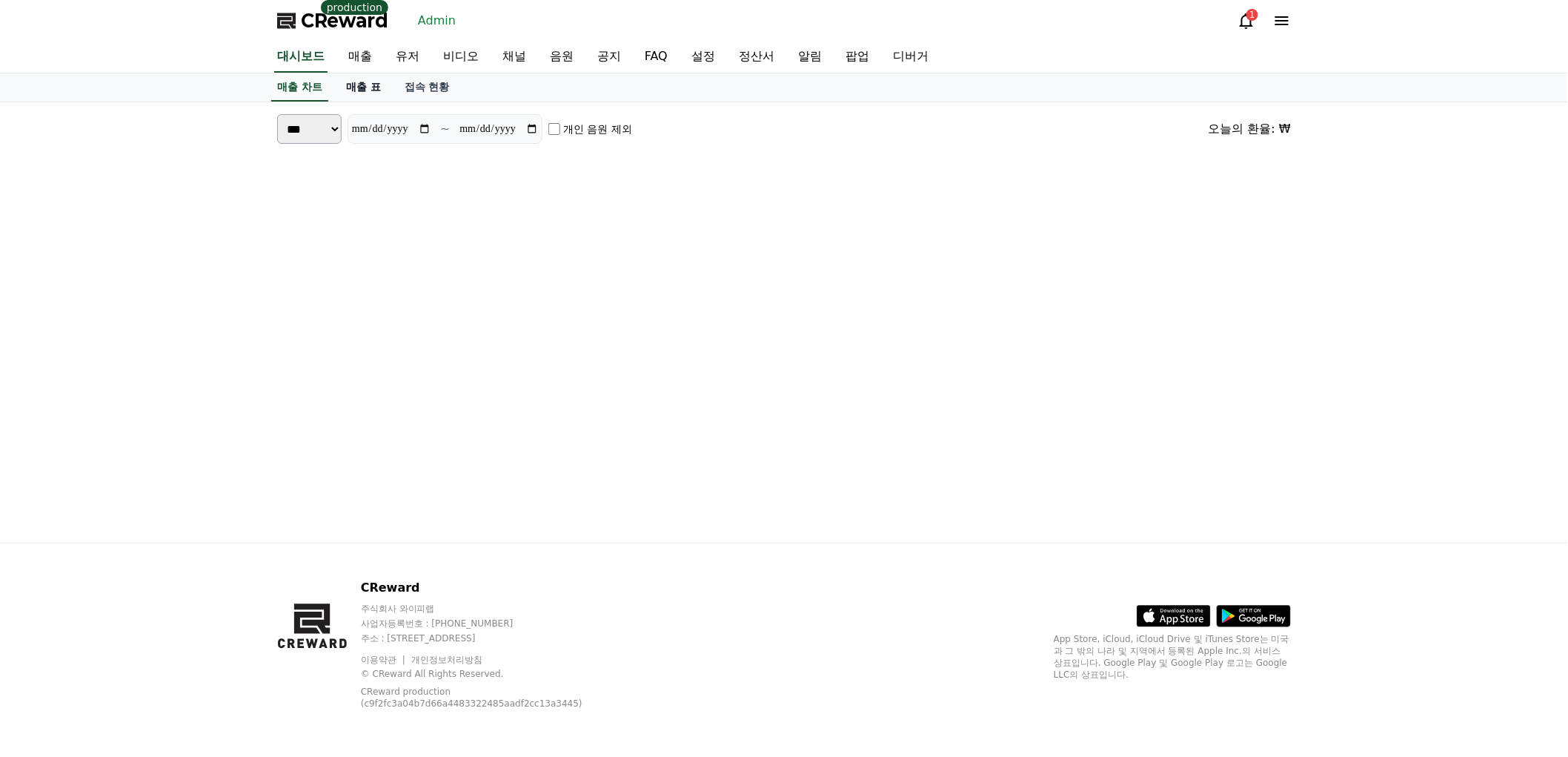
click at [346, 83] on link "매출 표" at bounding box center [364, 87] width 59 height 28
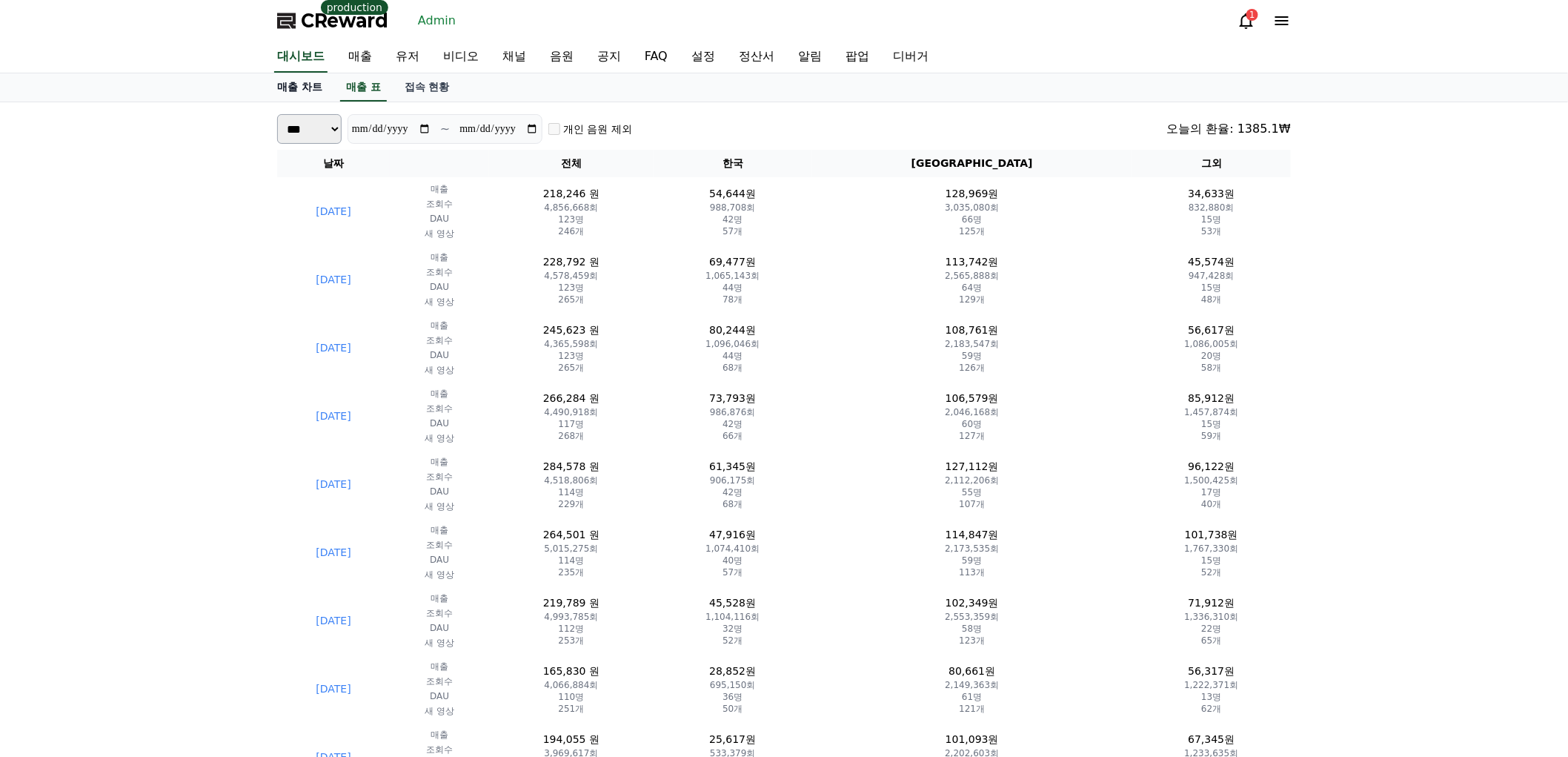
click at [291, 93] on link "매출 차트" at bounding box center [299, 87] width 69 height 28
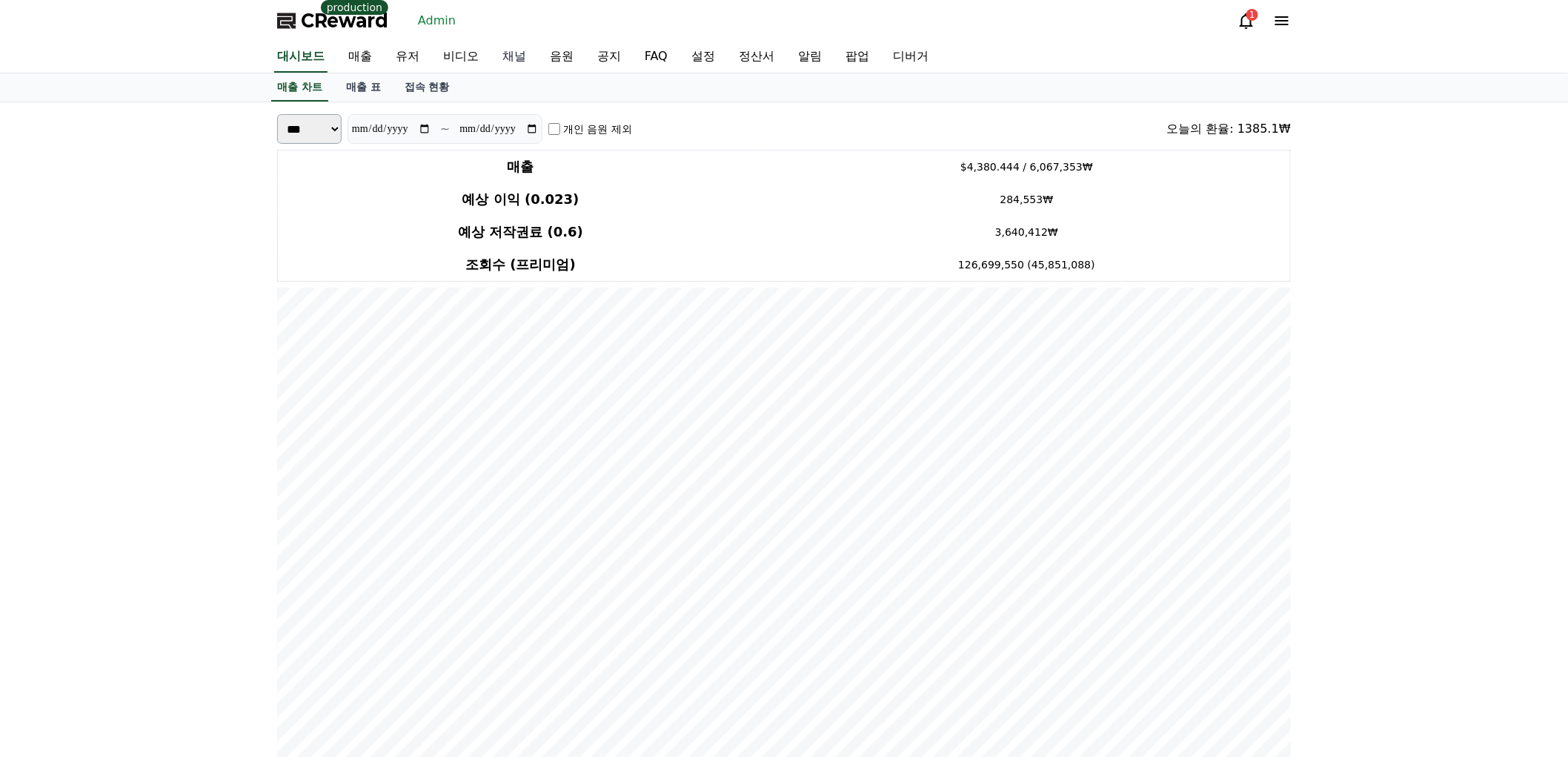
click at [510, 56] on link "채널" at bounding box center [514, 57] width 48 height 31
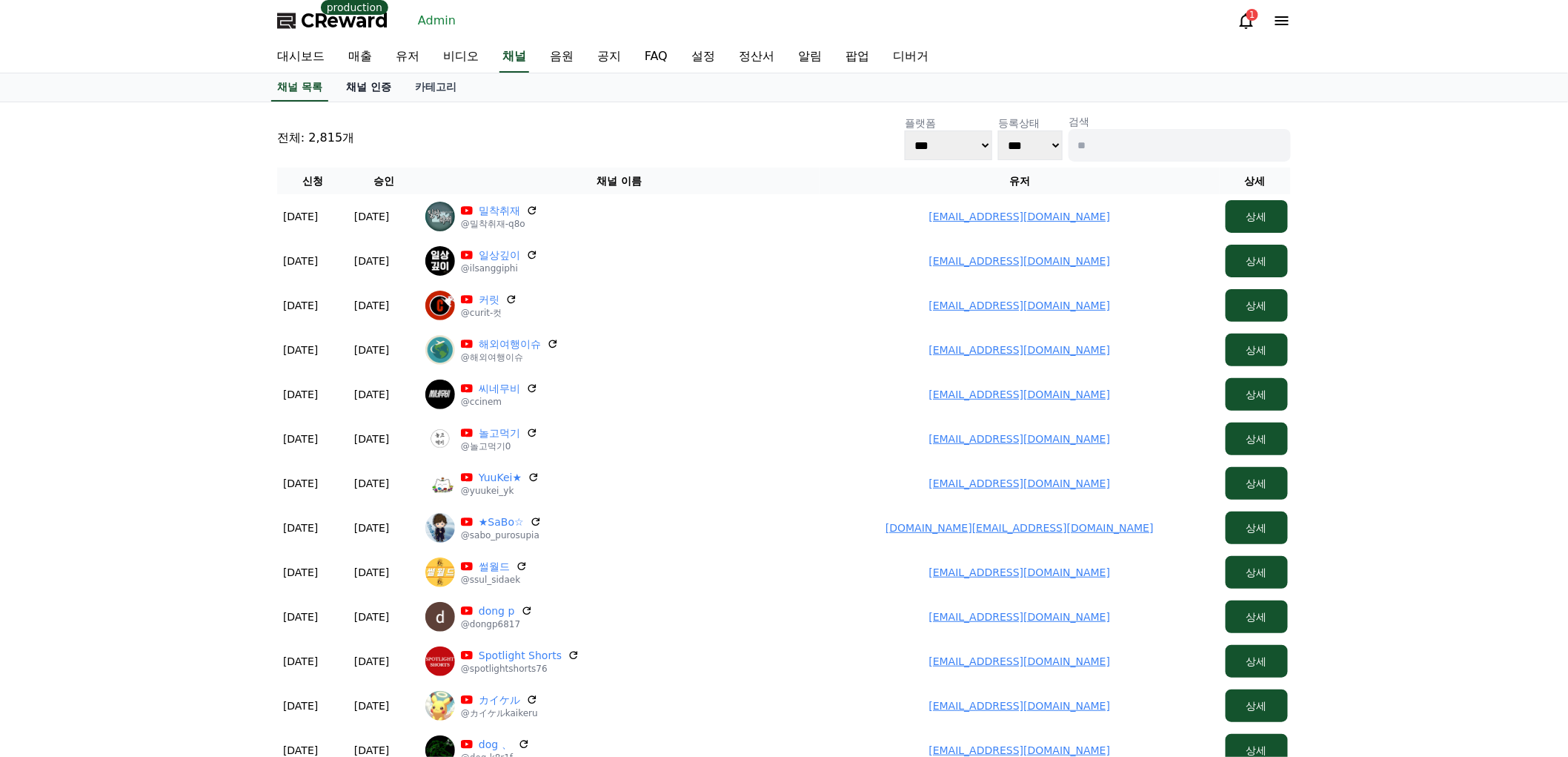
click at [389, 85] on link "채널 인증" at bounding box center [368, 87] width 69 height 28
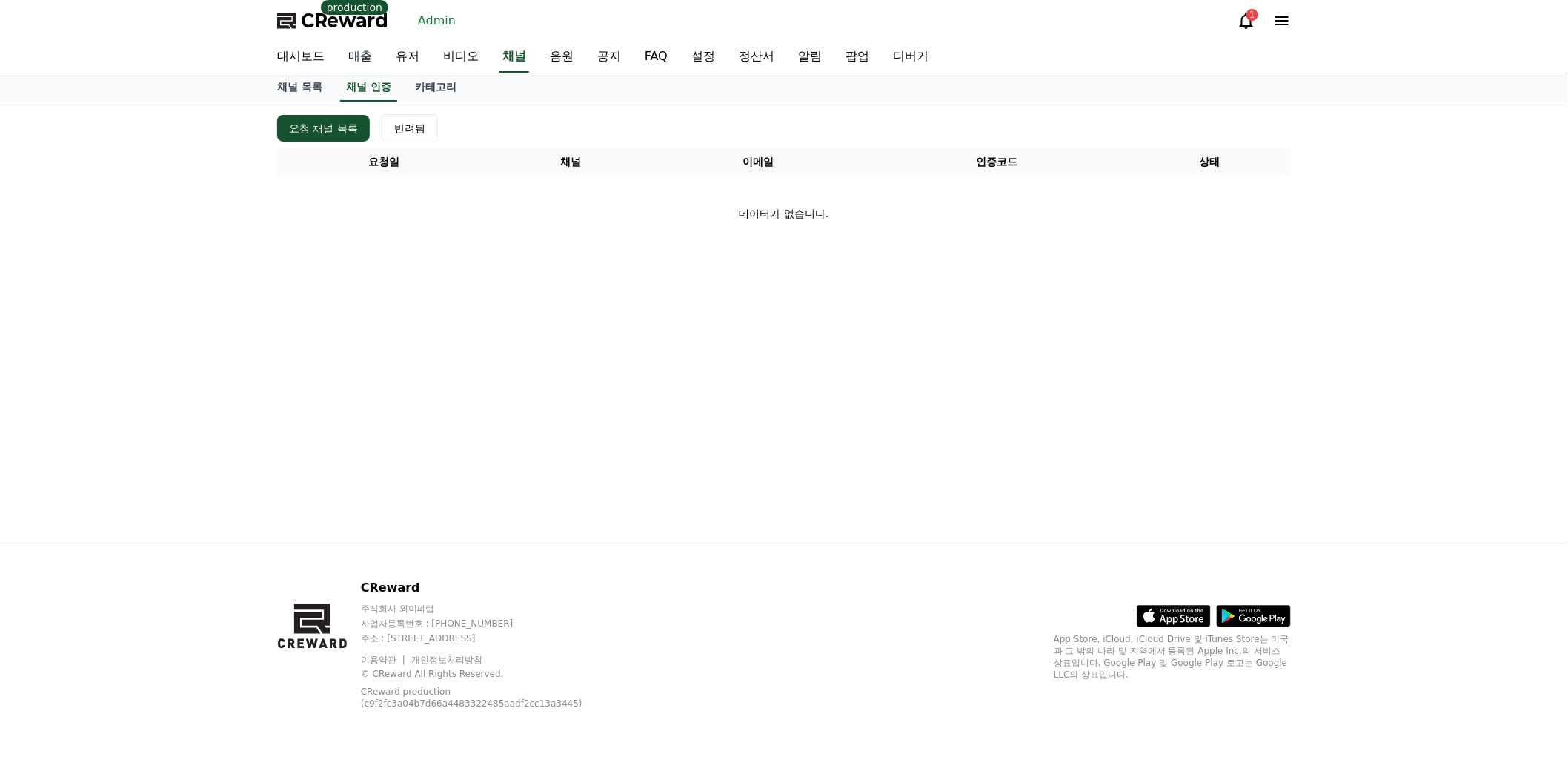
click at [358, 49] on link "매출" at bounding box center [360, 57] width 48 height 31
